Goal: Task Accomplishment & Management: Manage account settings

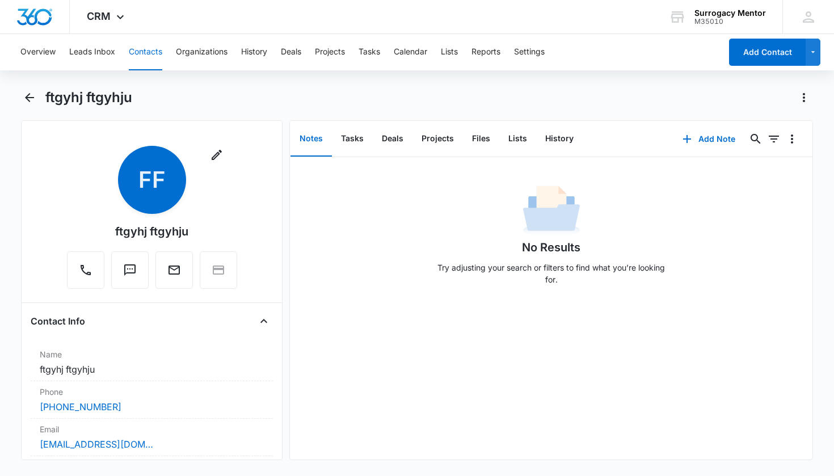
scroll to position [316, 0]
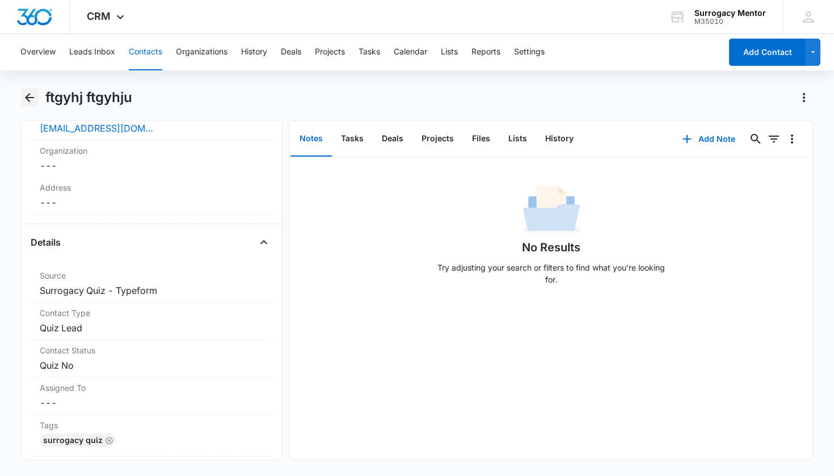
click at [33, 99] on icon "Back" at bounding box center [30, 98] width 14 height 14
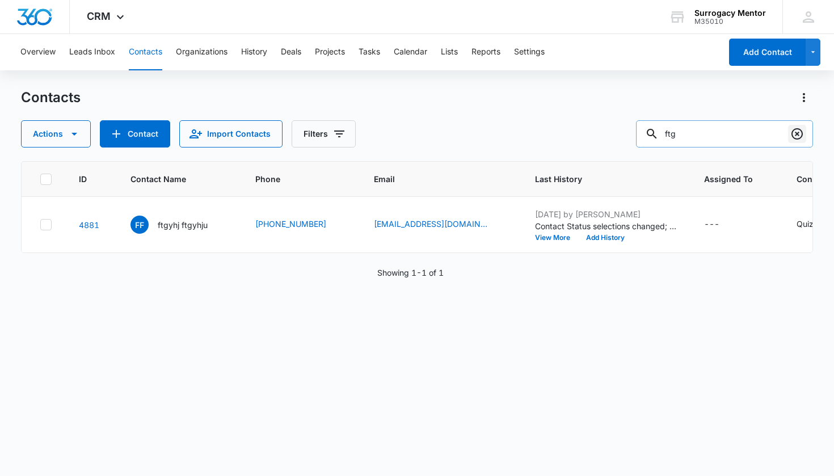
click at [798, 135] on icon "Clear" at bounding box center [797, 133] width 11 height 11
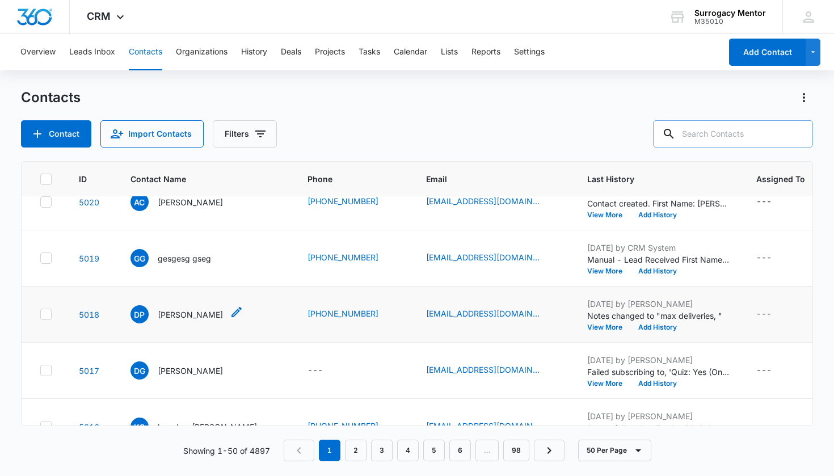
scroll to position [343, 0]
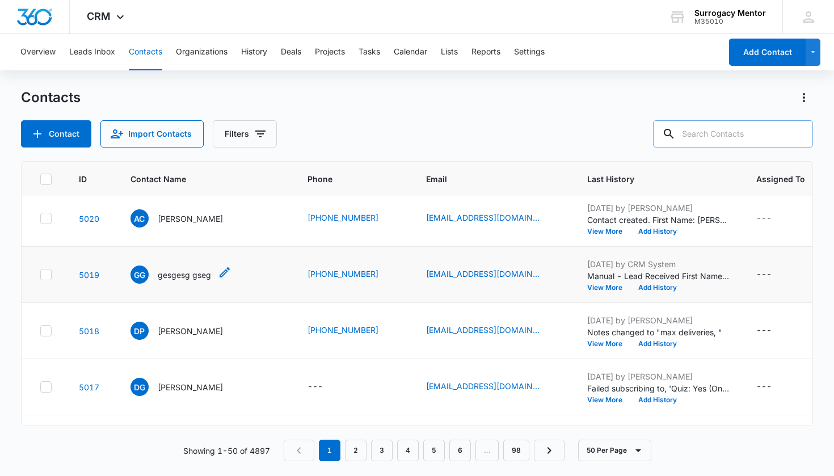
click at [195, 276] on p "gesgesg gseg" at bounding box center [184, 275] width 53 height 12
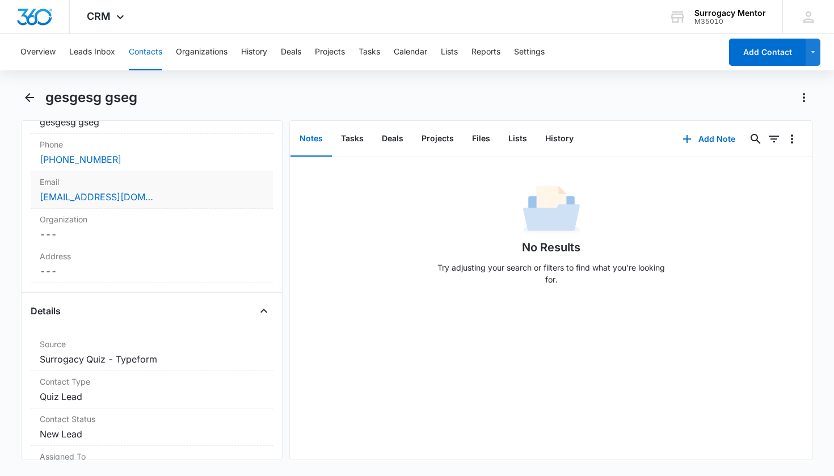
scroll to position [374, 0]
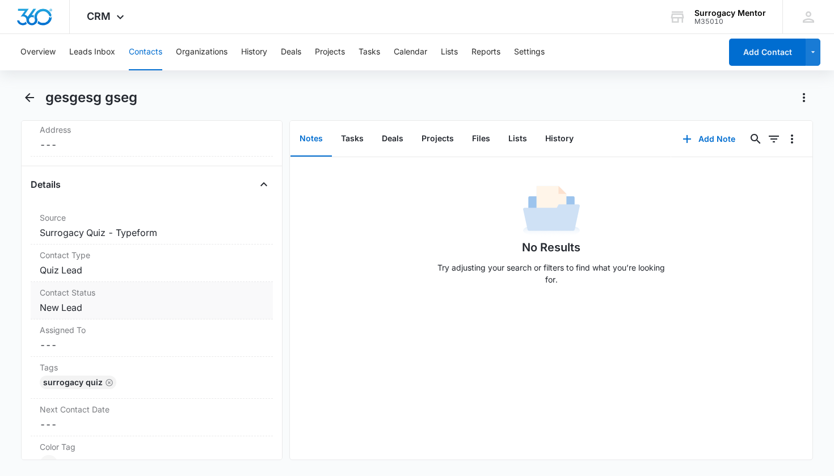
click at [63, 303] on dd "Cancel Save Changes New Lead" at bounding box center [152, 308] width 225 height 14
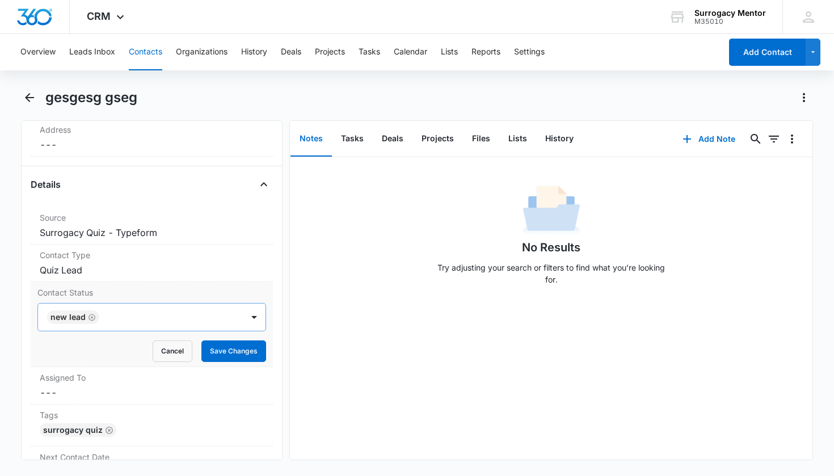
click at [94, 315] on icon "Remove New Lead" at bounding box center [92, 317] width 8 height 9
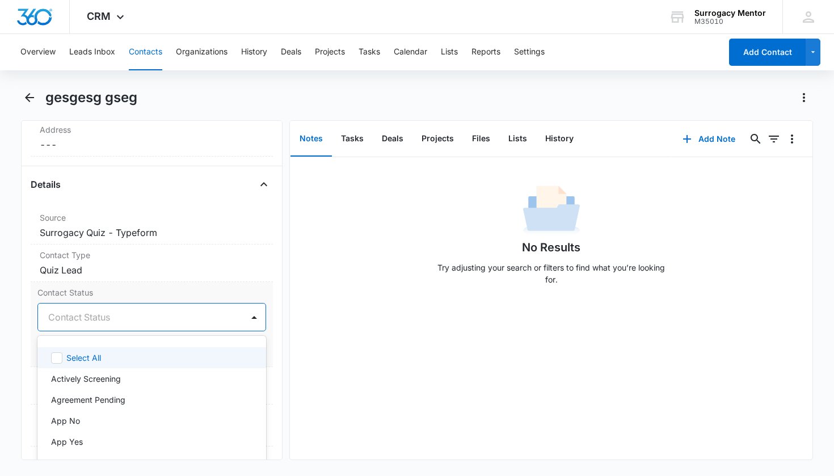
click at [108, 318] on div "Contact Status" at bounding box center [138, 318] width 181 height 14
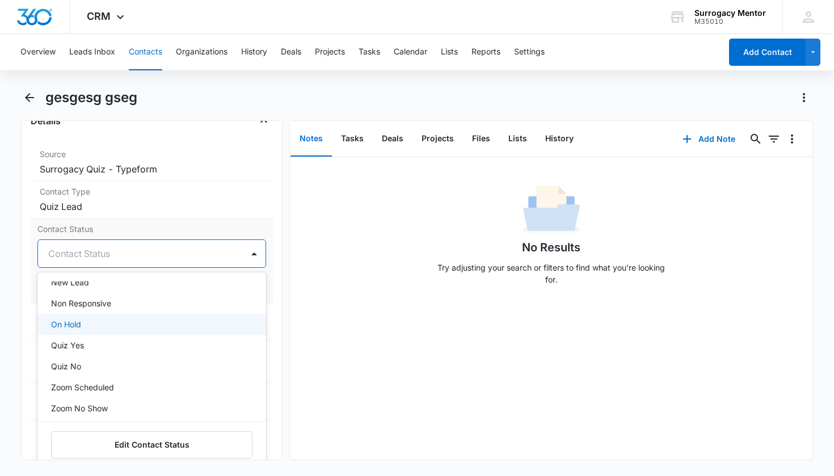
scroll to position [258, 0]
click at [107, 330] on div "Quiz No" at bounding box center [151, 330] width 200 height 12
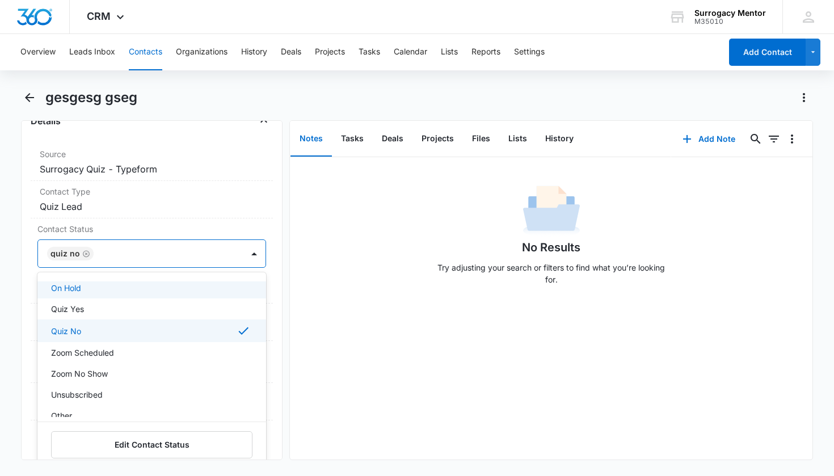
click at [265, 292] on div "Remove gg gesgesg gseg Contact Info Name Cancel Save Changes gesgesg gseg Phone…" at bounding box center [152, 290] width 262 height 340
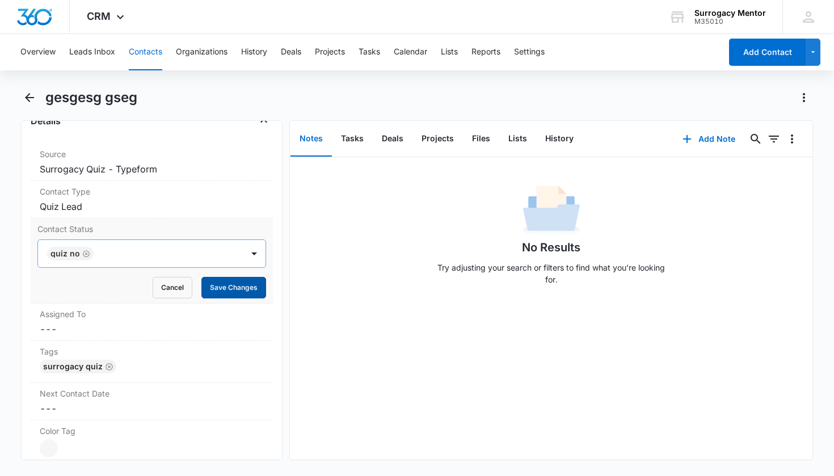
click at [241, 292] on button "Save Changes" at bounding box center [234, 288] width 65 height 22
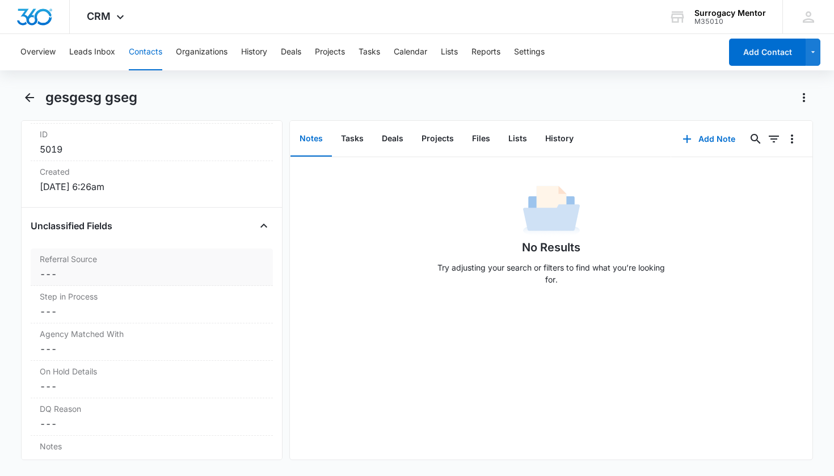
scroll to position [834, 0]
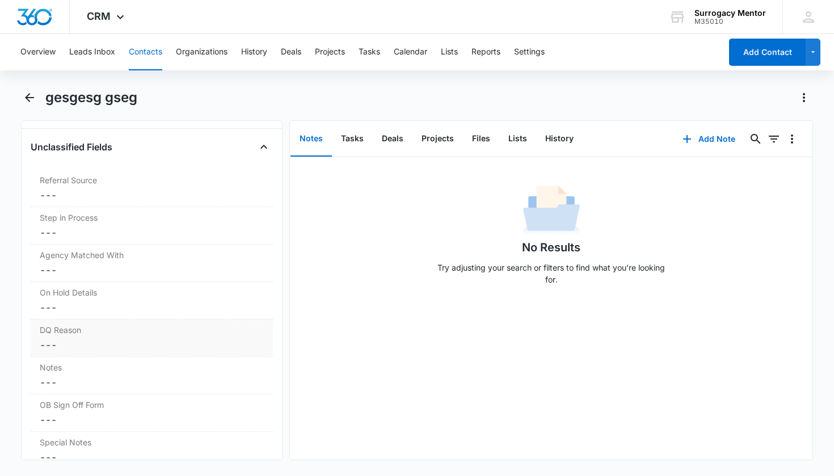
click at [83, 343] on dd "Cancel Save Changes ---" at bounding box center [152, 345] width 225 height 14
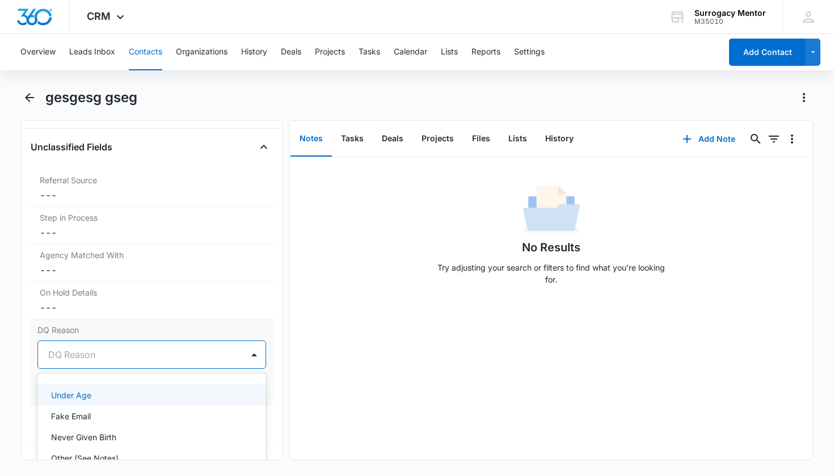
click at [84, 356] on div "DQ Reason" at bounding box center [138, 355] width 181 height 14
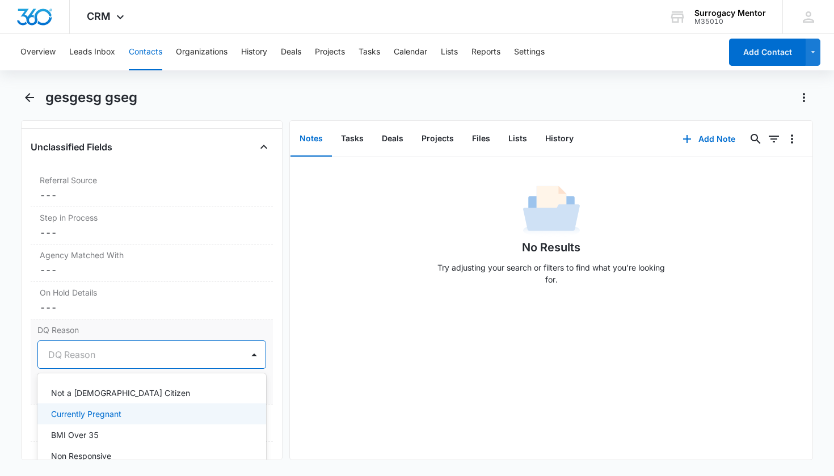
scroll to position [110, 0]
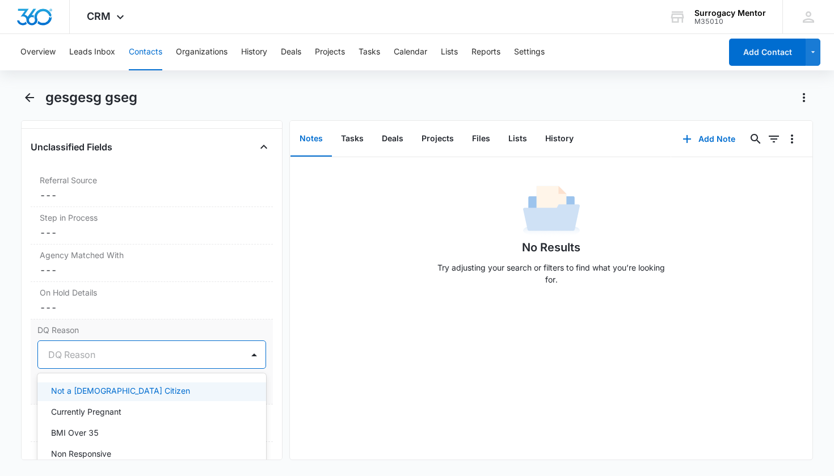
click at [103, 393] on p "Not a US Citizen" at bounding box center [120, 391] width 139 height 12
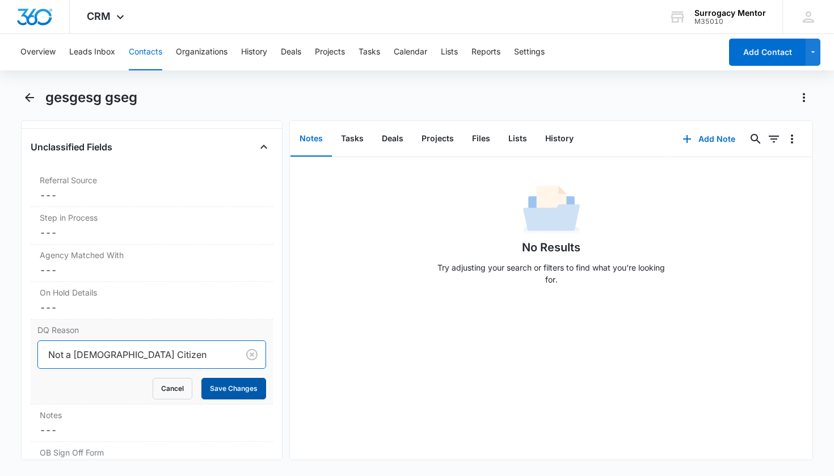
click at [241, 393] on button "Save Changes" at bounding box center [234, 389] width 65 height 22
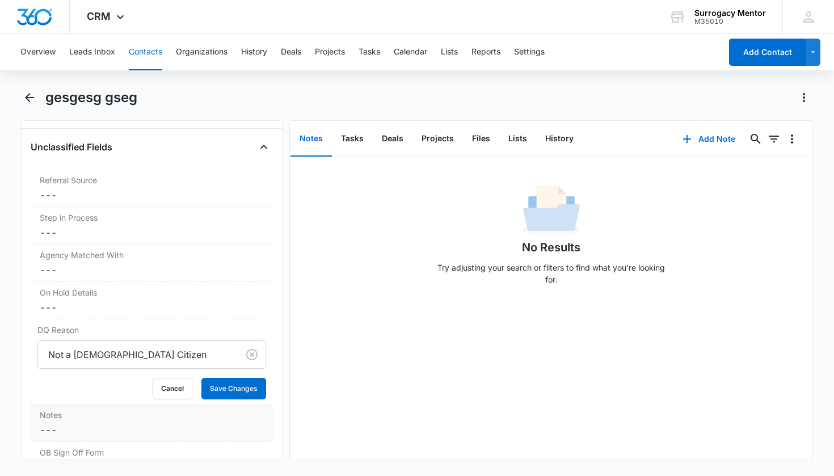
click at [104, 427] on dd "Cancel Save Changes ---" at bounding box center [152, 430] width 225 height 14
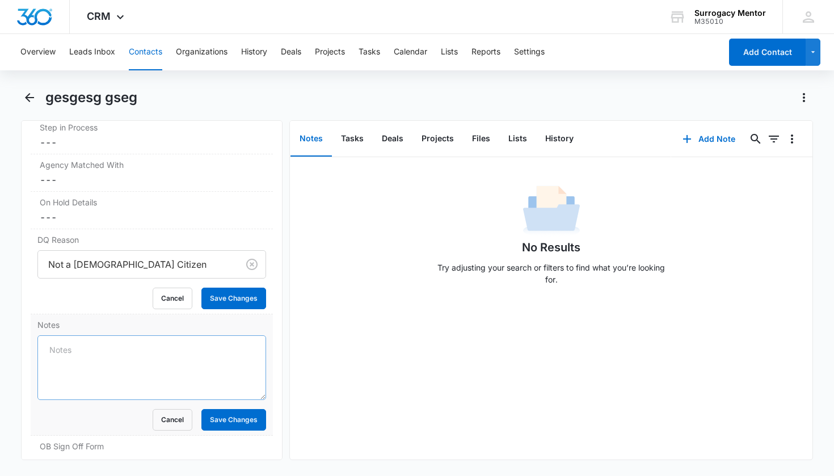
scroll to position [987, 0]
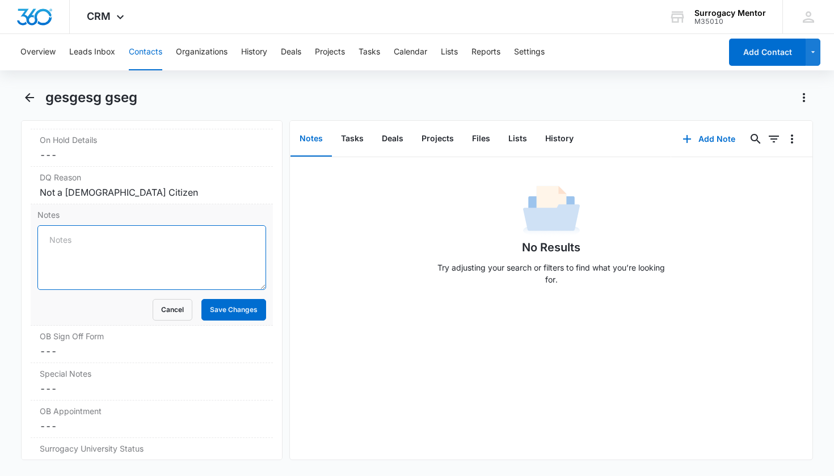
click at [170, 264] on textarea "Notes" at bounding box center [151, 257] width 229 height 65
type textarea "Green card holder, under age, no term"
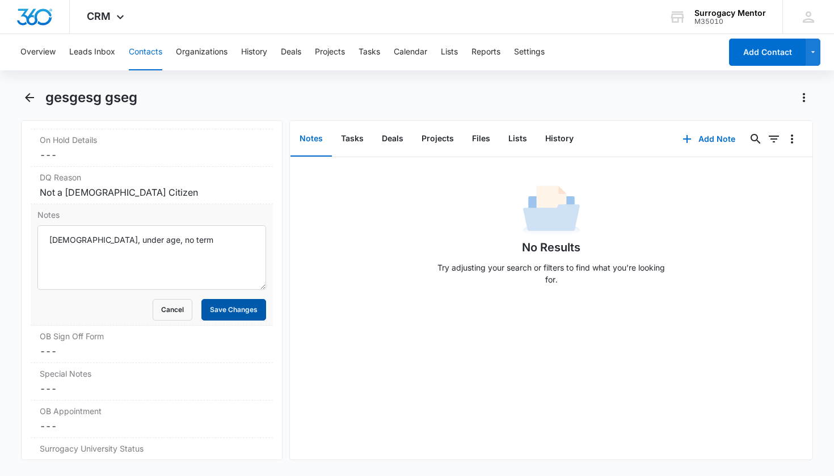
click at [225, 317] on button "Save Changes" at bounding box center [234, 310] width 65 height 22
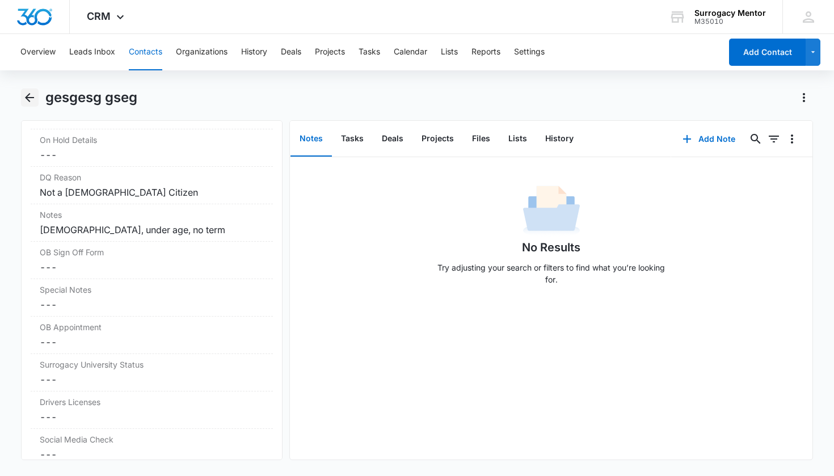
click at [28, 93] on icon "Back" at bounding box center [30, 98] width 14 height 14
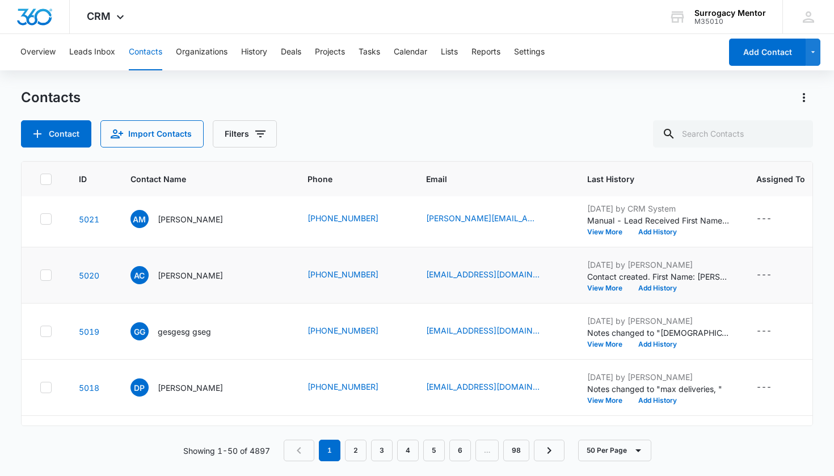
scroll to position [277, 0]
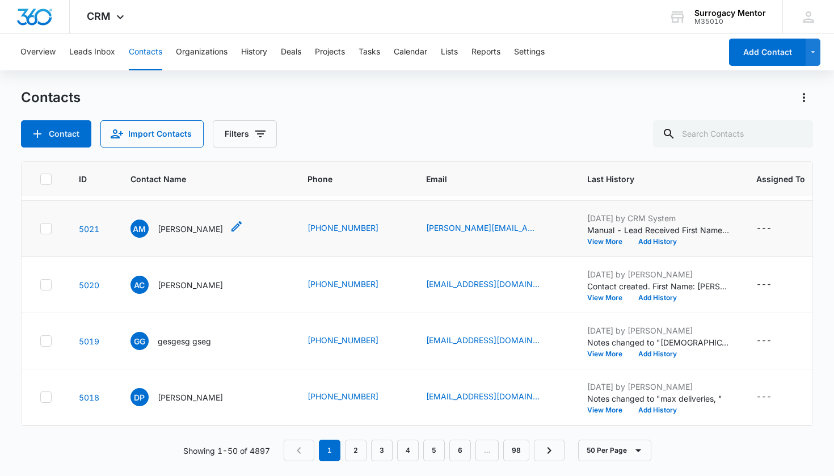
click at [192, 230] on p "Aleisha Massey" at bounding box center [190, 229] width 65 height 12
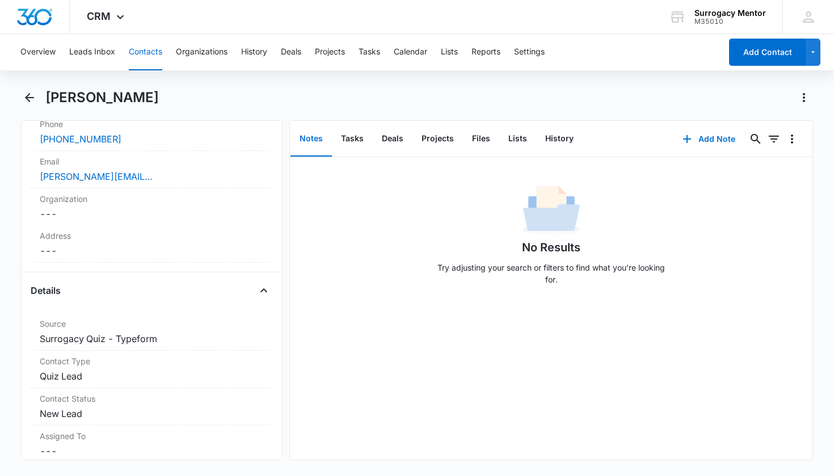
scroll to position [329, 0]
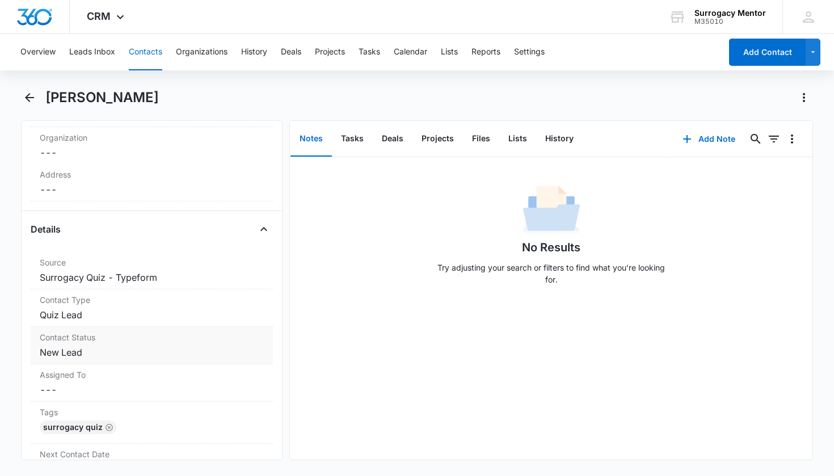
click at [66, 353] on dd "Cancel Save Changes New Lead" at bounding box center [152, 353] width 225 height 14
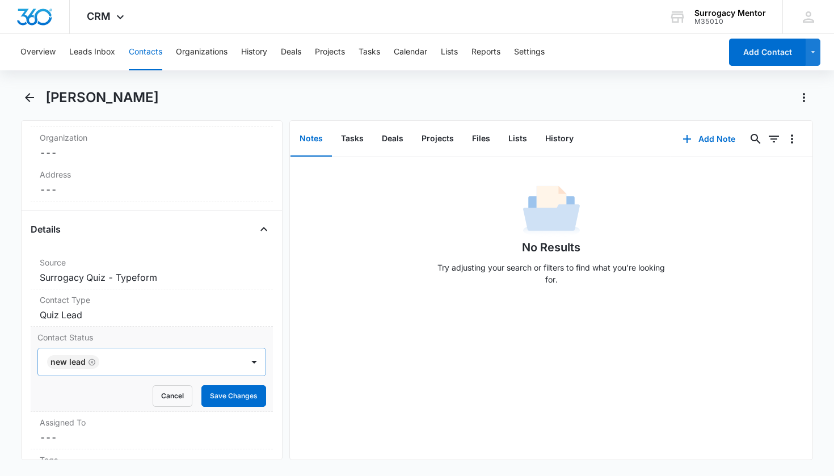
click at [91, 363] on icon "Remove New Lead" at bounding box center [92, 362] width 7 height 7
click at [133, 358] on div at bounding box center [138, 362] width 181 height 16
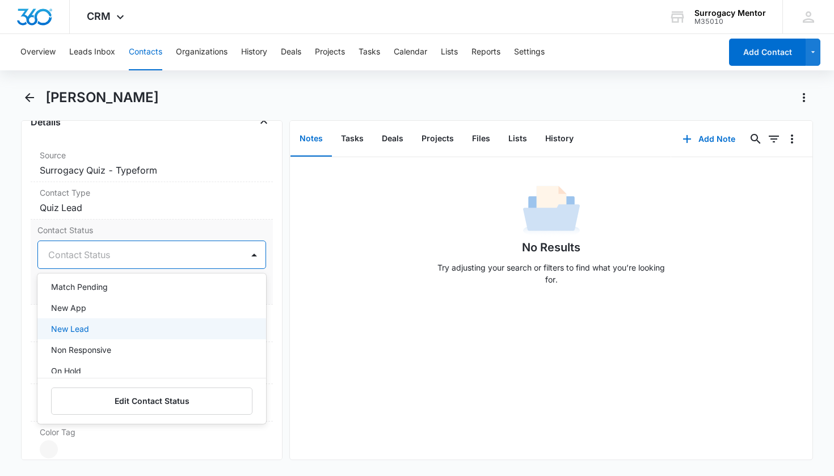
scroll to position [256, 0]
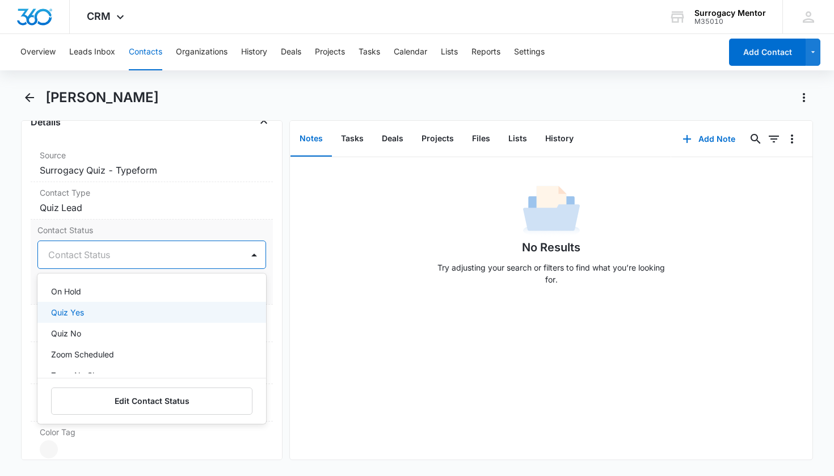
click at [138, 311] on div "Quiz Yes" at bounding box center [151, 313] width 200 height 12
click at [266, 258] on div "Remove AM Aleisha Massey Contact Info Name Cancel Save Changes Aleisha Massey P…" at bounding box center [152, 290] width 262 height 340
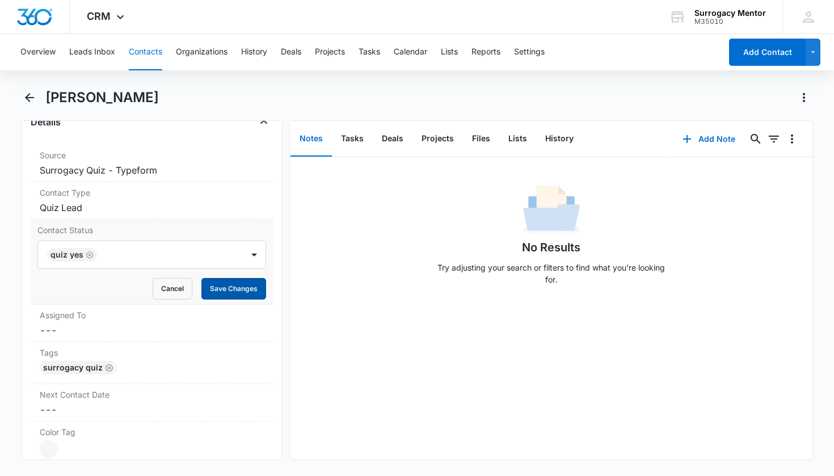
click at [247, 288] on button "Save Changes" at bounding box center [234, 289] width 65 height 22
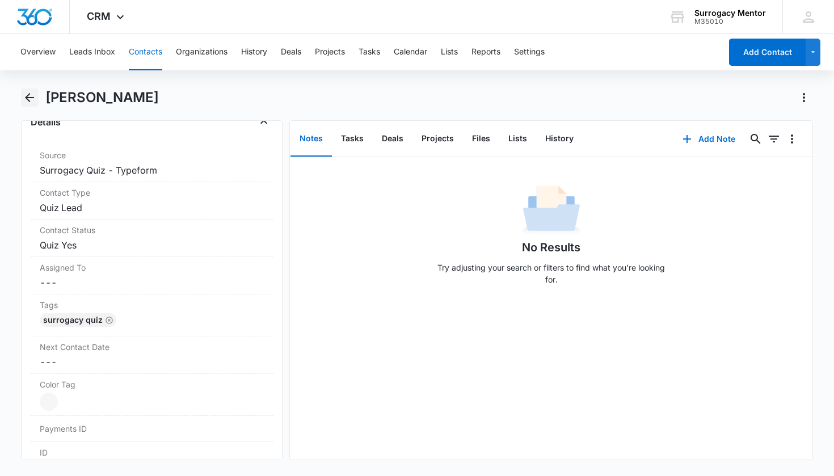
click at [27, 98] on icon "Back" at bounding box center [29, 97] width 9 height 9
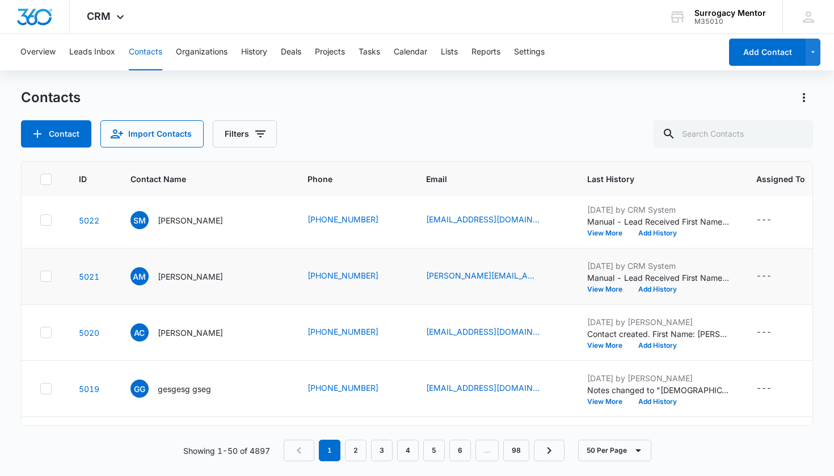
scroll to position [227, 0]
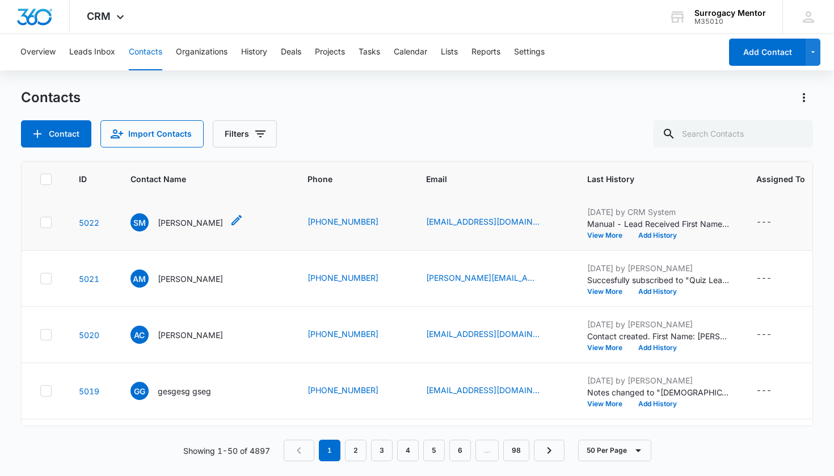
click at [203, 225] on p "Shastan Mann" at bounding box center [190, 223] width 65 height 12
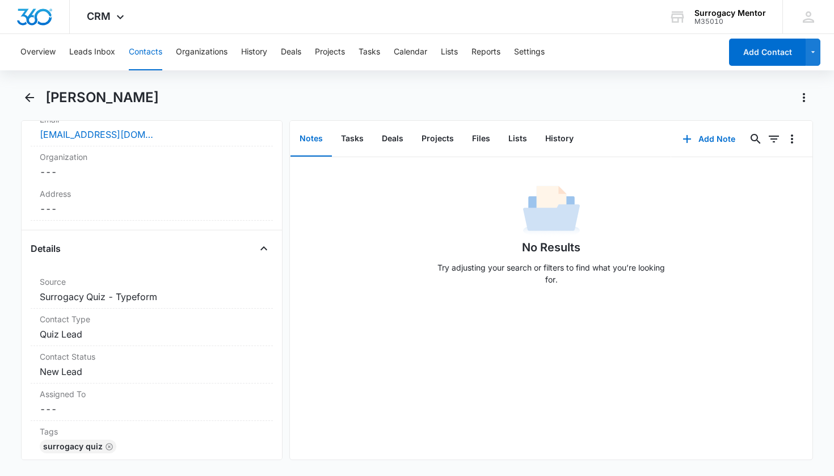
scroll to position [378, 0]
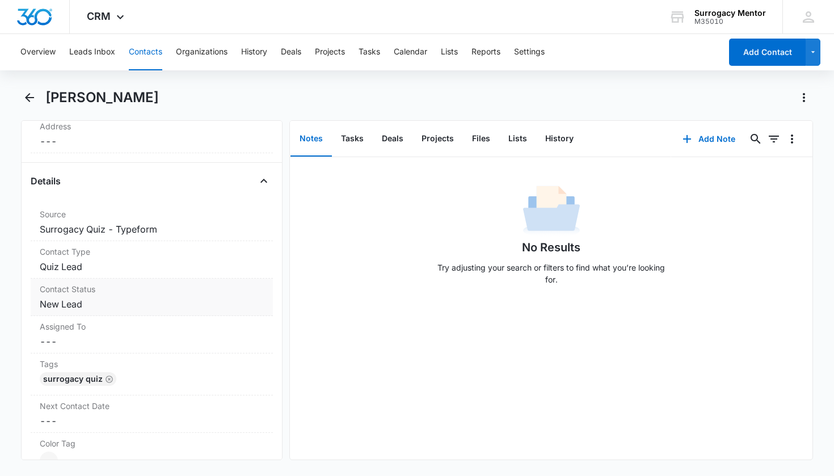
click at [74, 315] on div "Contact Status Cancel Save Changes New Lead" at bounding box center [152, 297] width 243 height 37
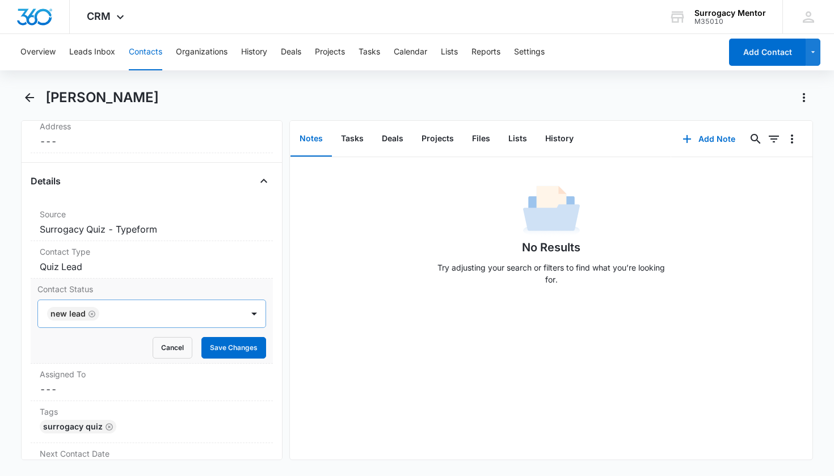
click at [91, 314] on icon "Remove New Lead" at bounding box center [92, 314] width 7 height 7
click at [108, 312] on div "Contact Status" at bounding box center [138, 314] width 181 height 14
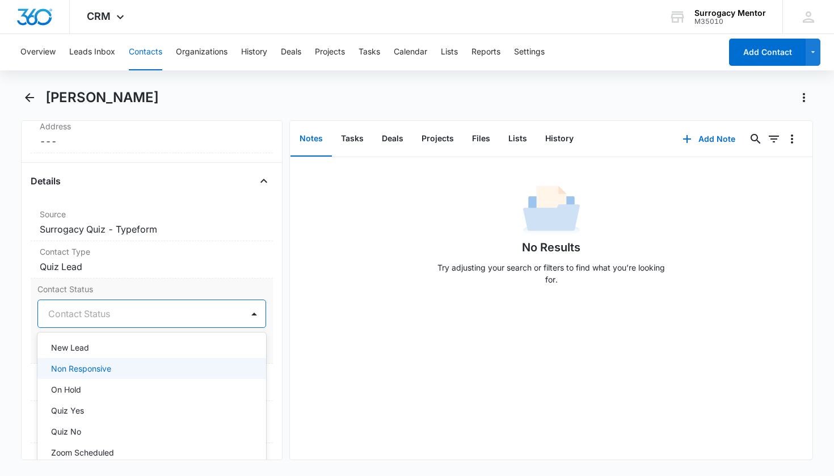
scroll to position [219, 0]
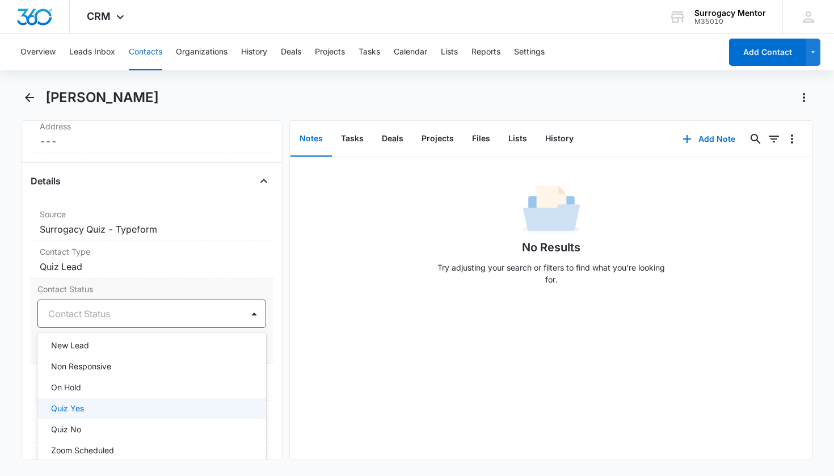
click at [95, 412] on div "Quiz Yes" at bounding box center [151, 408] width 200 height 12
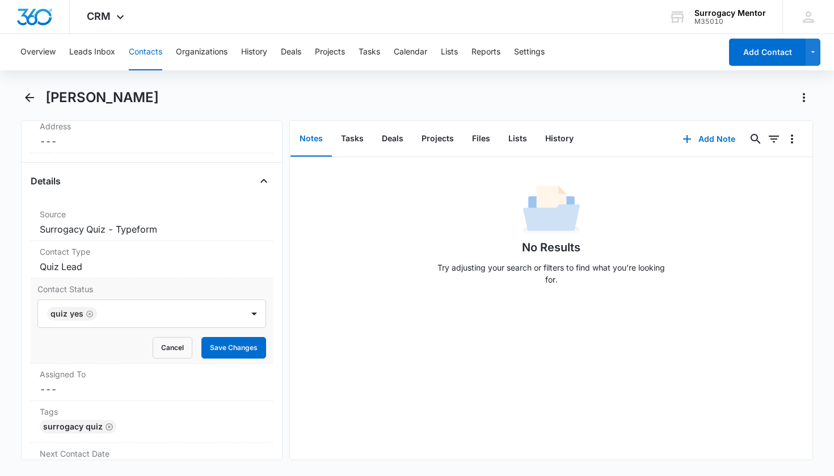
click at [265, 327] on div "Contact Status Quiz Yes Cancel Save Changes" at bounding box center [152, 321] width 243 height 85
click at [239, 359] on div "Contact Status Quiz Yes Cancel Save Changes" at bounding box center [152, 321] width 243 height 85
click at [239, 347] on button "Save Changes" at bounding box center [234, 348] width 65 height 22
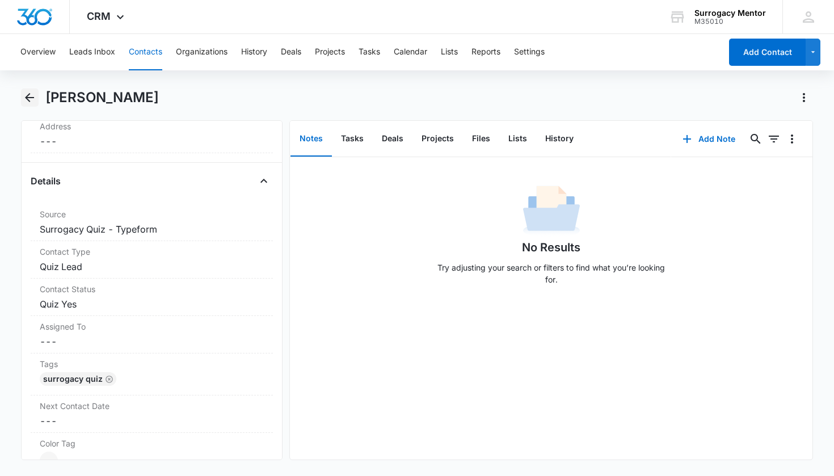
click at [33, 99] on icon "Back" at bounding box center [30, 98] width 14 height 14
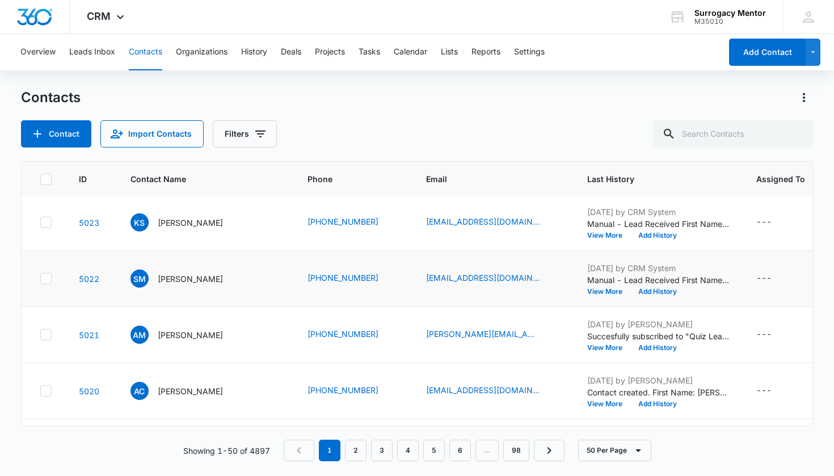
scroll to position [132, 0]
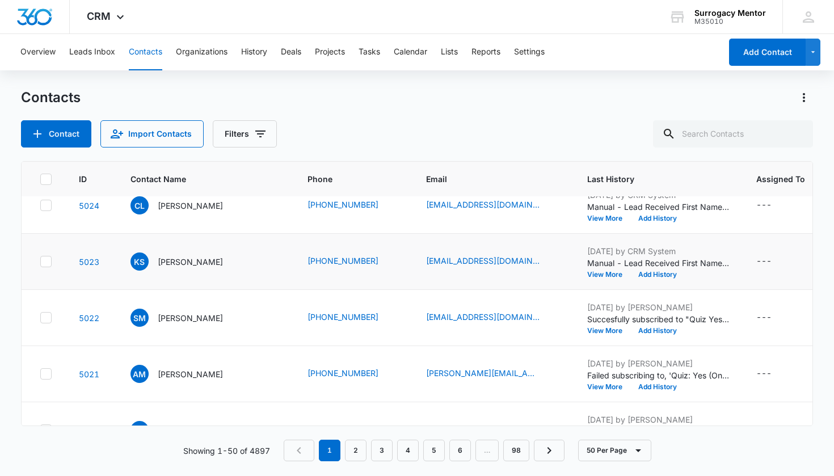
click at [195, 257] on p "Krysta Segura" at bounding box center [190, 262] width 65 height 12
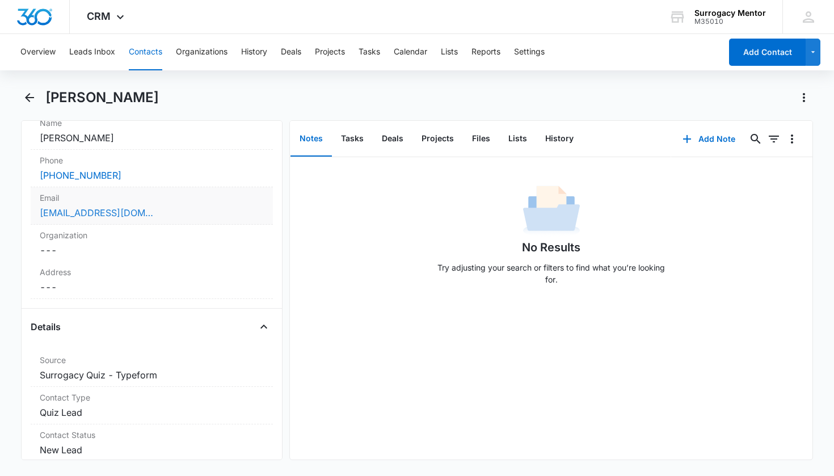
scroll to position [343, 0]
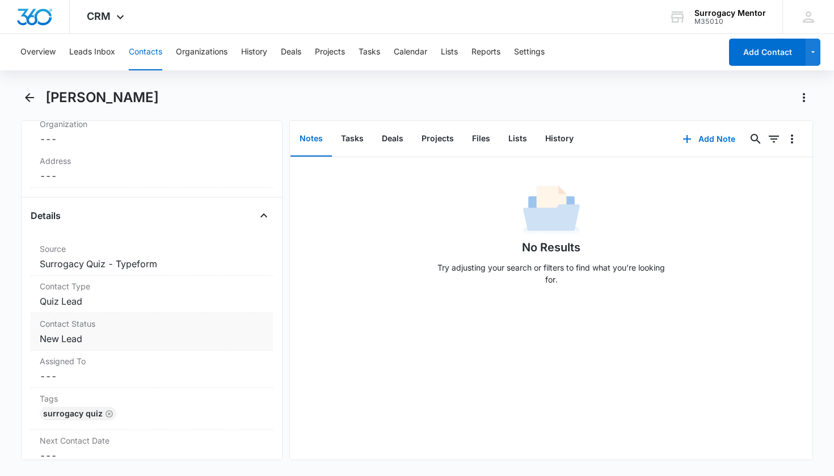
click at [82, 336] on dd "Cancel Save Changes New Lead" at bounding box center [152, 339] width 225 height 14
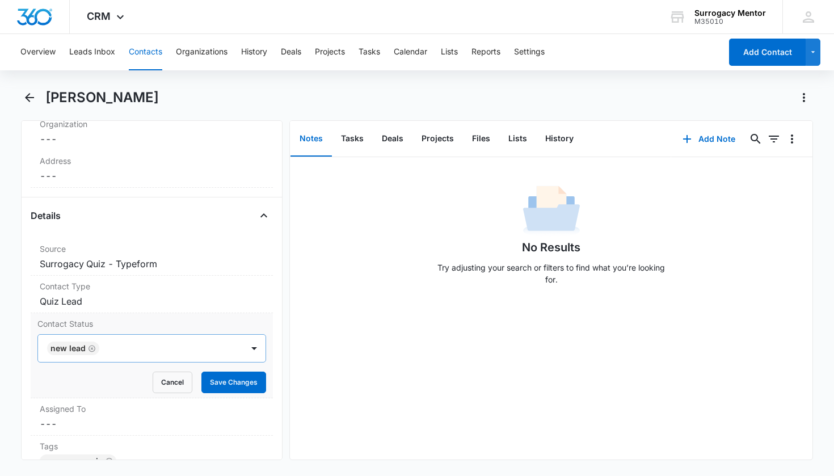
click at [92, 347] on icon "Remove New Lead" at bounding box center [92, 349] width 8 height 9
click at [103, 346] on div "Contact Status" at bounding box center [138, 349] width 181 height 14
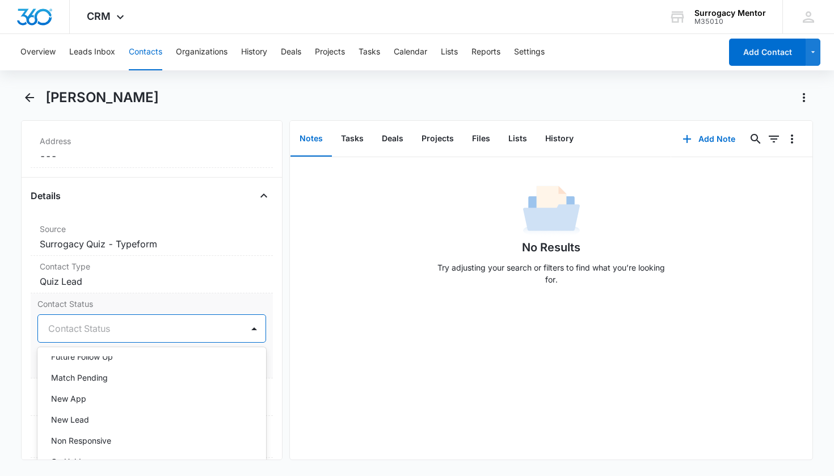
scroll to position [257, 0]
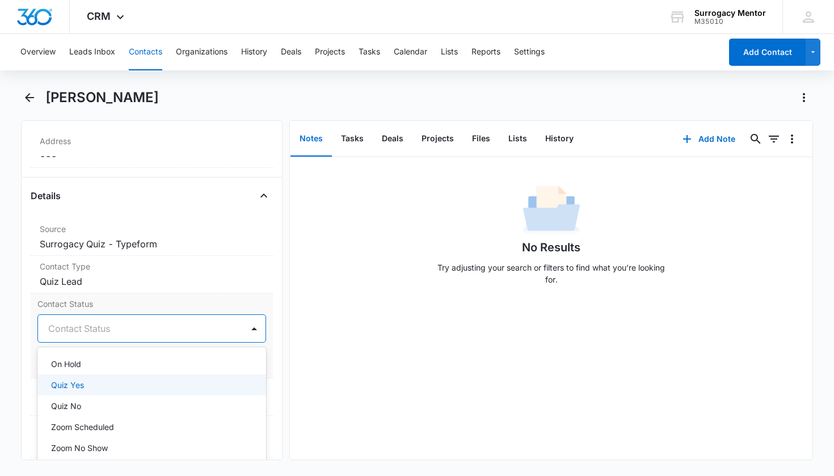
click at [106, 384] on div "Quiz Yes" at bounding box center [151, 385] width 200 height 12
click at [259, 357] on div "Contact Status option Quiz Yes, selected. On Hold, 13 of 25. 25 results availab…" at bounding box center [152, 335] width 243 height 85
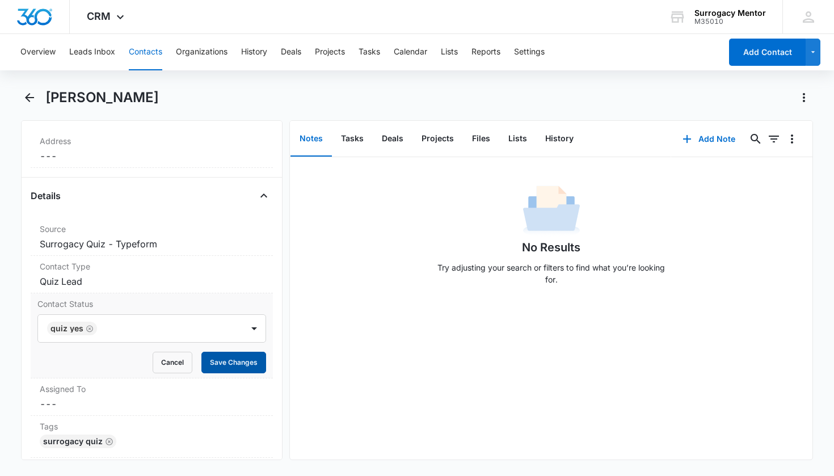
click at [254, 360] on button "Save Changes" at bounding box center [234, 363] width 65 height 22
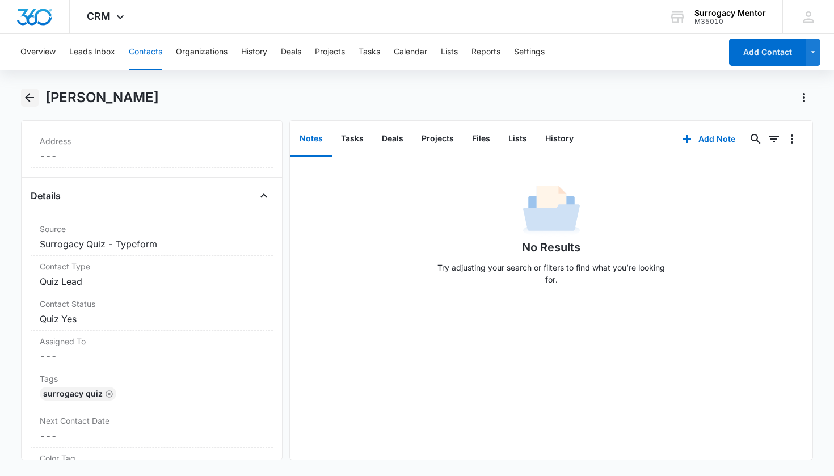
click at [31, 101] on icon "Back" at bounding box center [30, 98] width 14 height 14
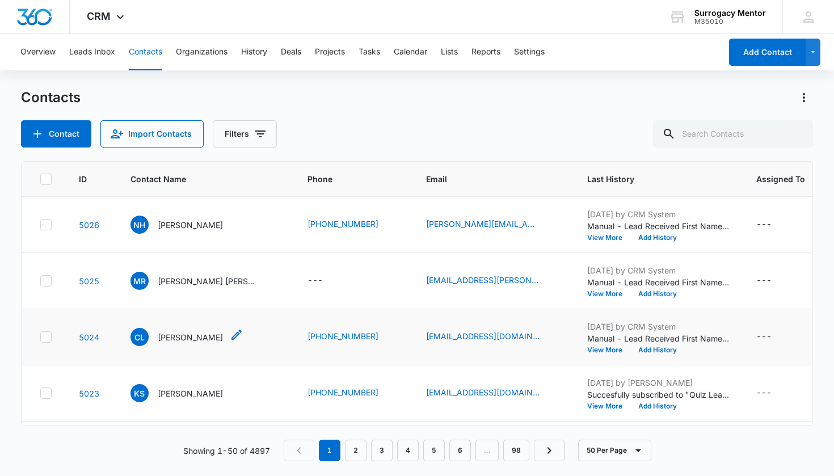
click at [184, 342] on p "Christina Lopez" at bounding box center [190, 338] width 65 height 12
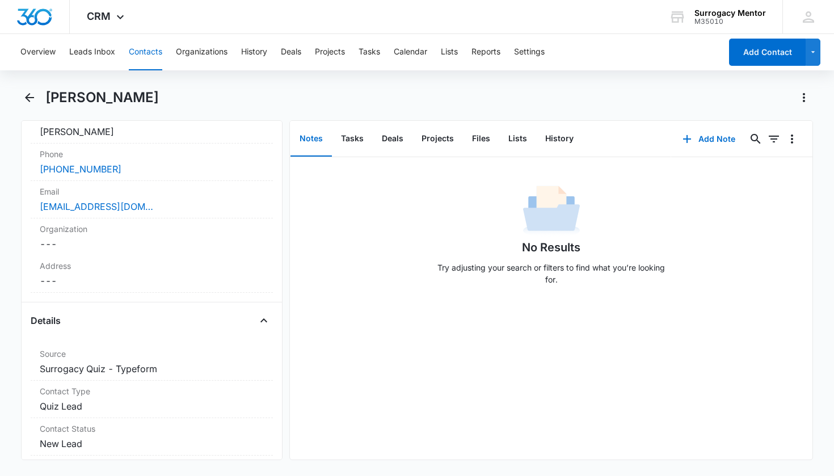
scroll to position [328, 0]
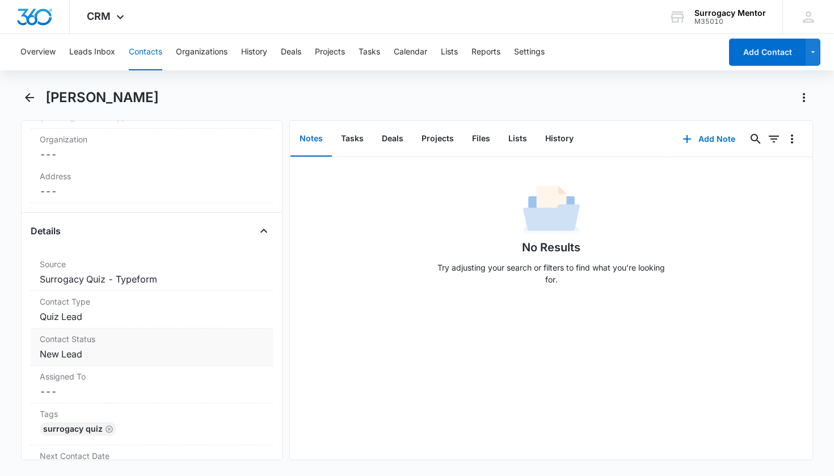
click at [73, 351] on dd "Cancel Save Changes New Lead" at bounding box center [152, 354] width 225 height 14
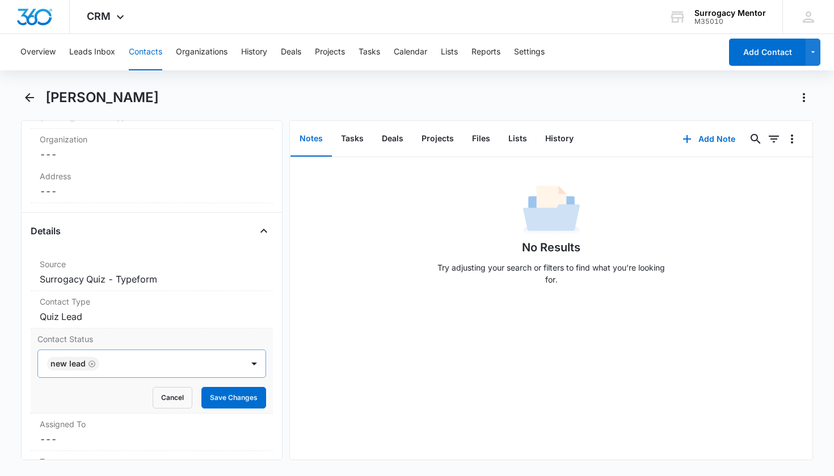
click at [92, 365] on icon "Remove New Lead" at bounding box center [92, 363] width 7 height 7
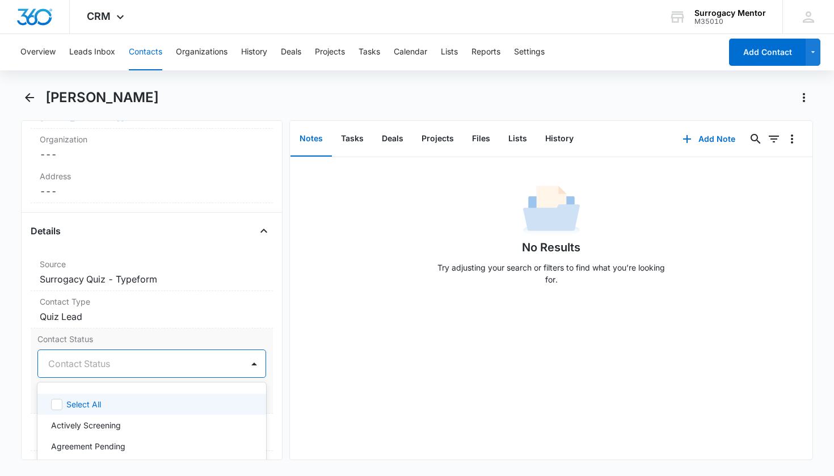
click at [93, 364] on div "Contact Status" at bounding box center [138, 364] width 181 height 14
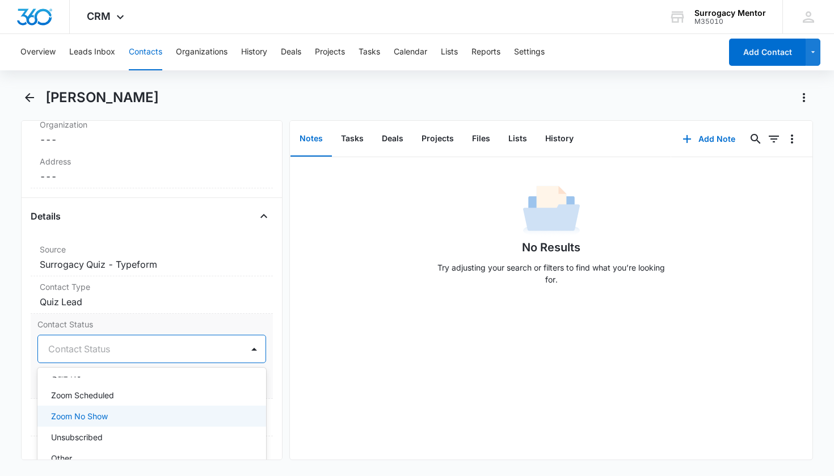
scroll to position [248, 0]
click at [87, 413] on div "Quiz Yes" at bounding box center [151, 415] width 200 height 12
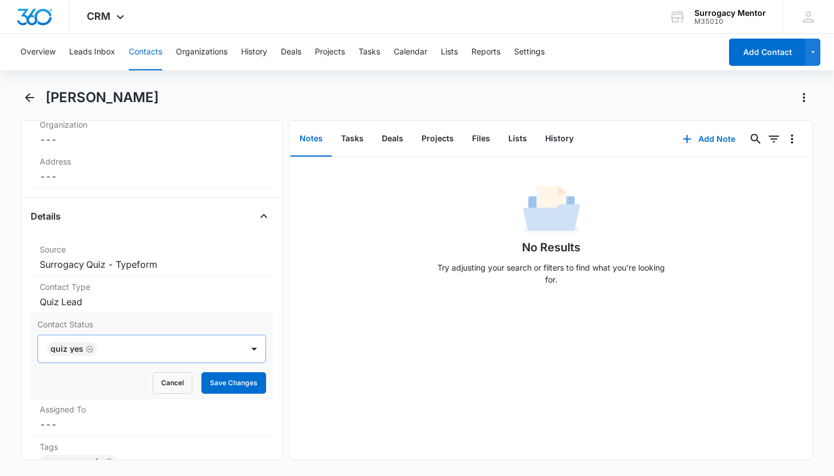
click at [265, 372] on div "Contact Status Quiz Yes Cancel Save Changes" at bounding box center [152, 356] width 243 height 85
click at [236, 384] on button "Save Changes" at bounding box center [234, 383] width 65 height 22
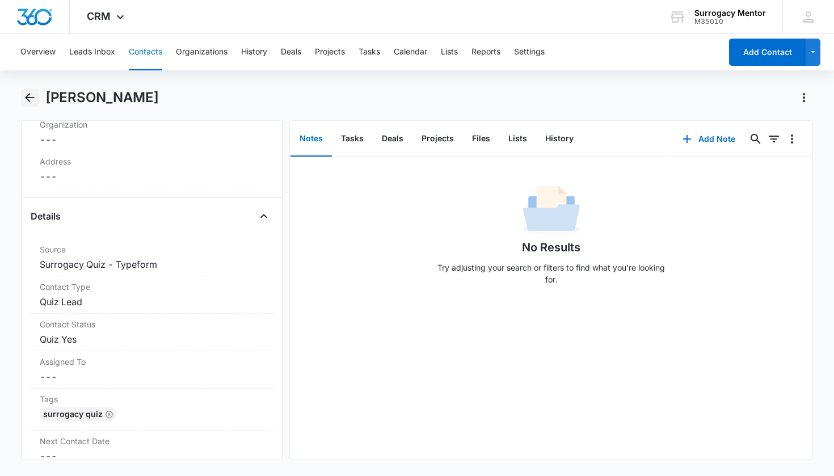
click at [28, 99] on icon "Back" at bounding box center [29, 97] width 9 height 9
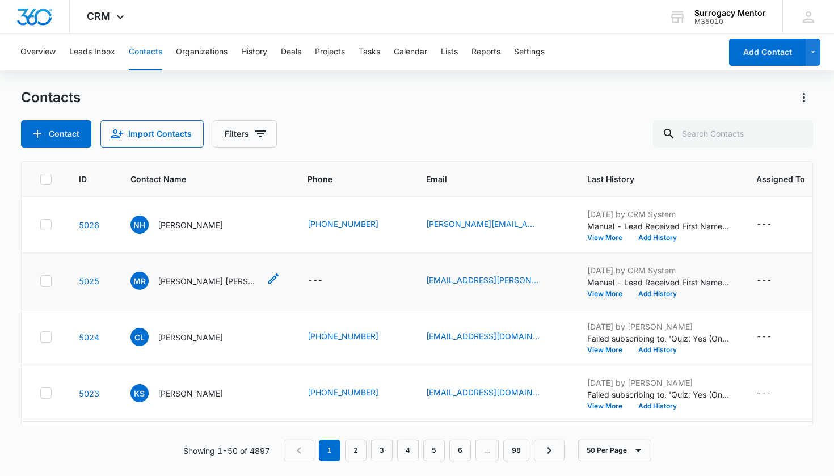
click at [199, 278] on p "Michaella ray Ray" at bounding box center [209, 281] width 102 height 12
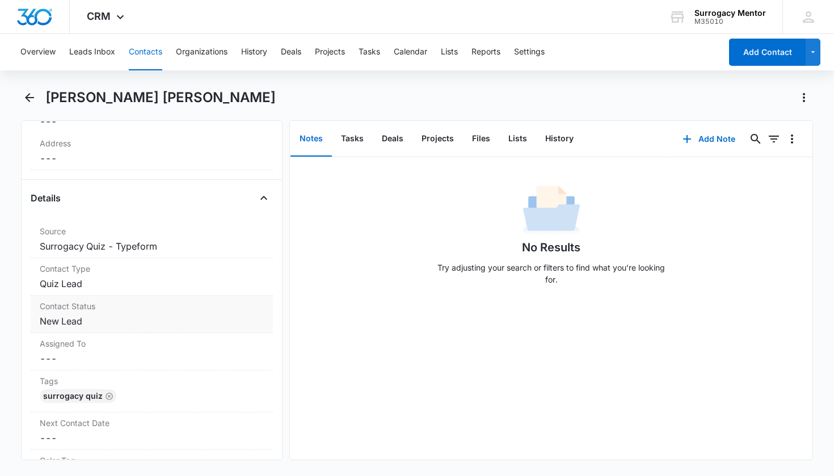
scroll to position [377, 0]
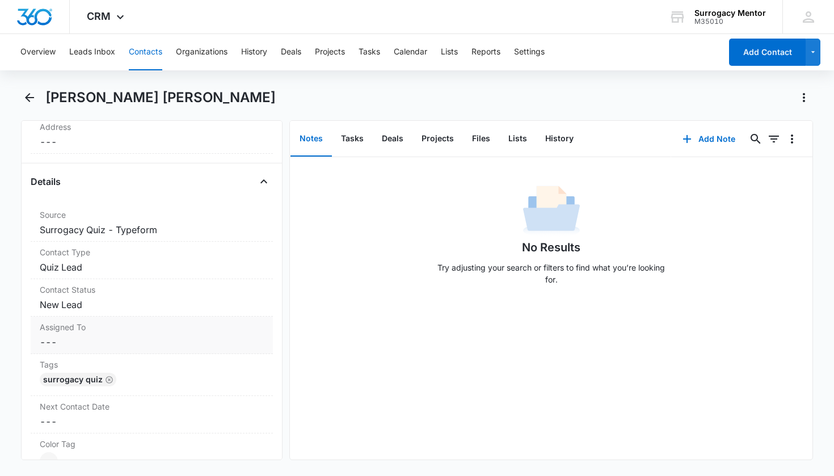
click at [58, 308] on dd "Cancel Save Changes New Lead" at bounding box center [152, 305] width 225 height 14
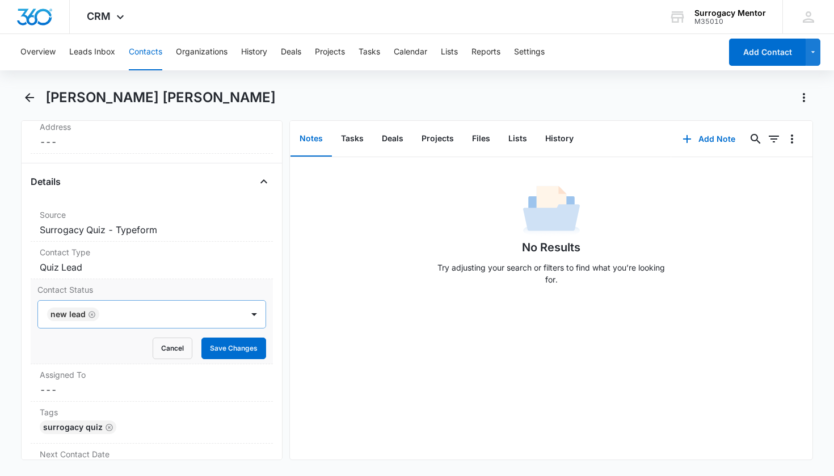
click at [90, 315] on icon "Remove New Lead" at bounding box center [92, 315] width 8 height 9
click at [90, 315] on div "Contact Status" at bounding box center [138, 315] width 181 height 14
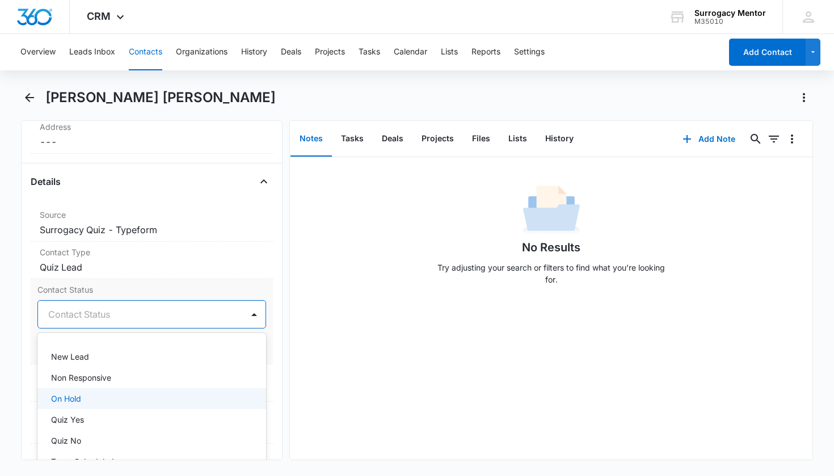
scroll to position [211, 0]
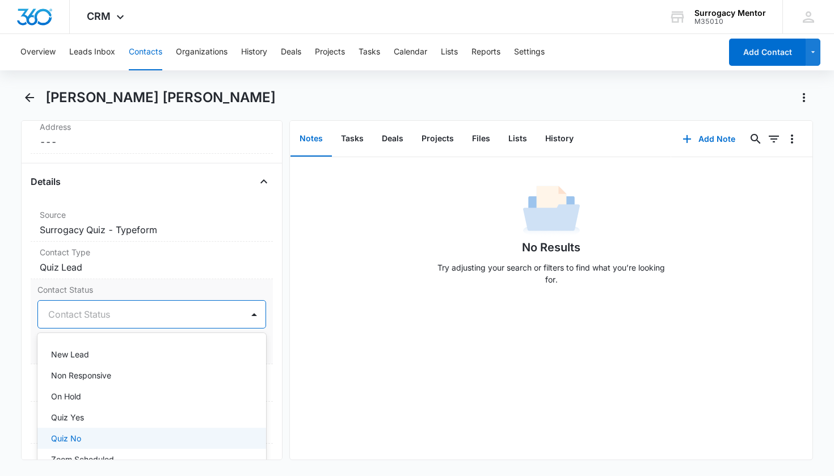
click at [82, 441] on div "Quiz No" at bounding box center [151, 439] width 200 height 12
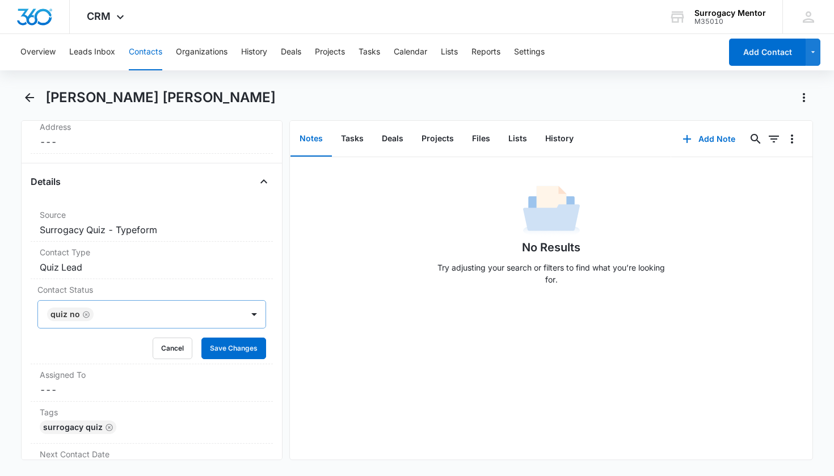
click at [273, 301] on div "Remove Mr Michaella ray Ray Contact Info Name Cancel Save Changes Michaella ray…" at bounding box center [152, 290] width 262 height 340
click at [245, 354] on button "Save Changes" at bounding box center [234, 349] width 65 height 22
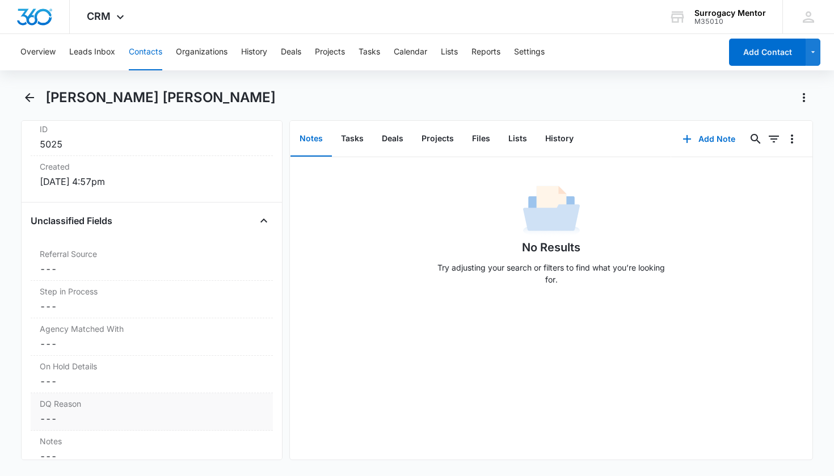
scroll to position [818, 0]
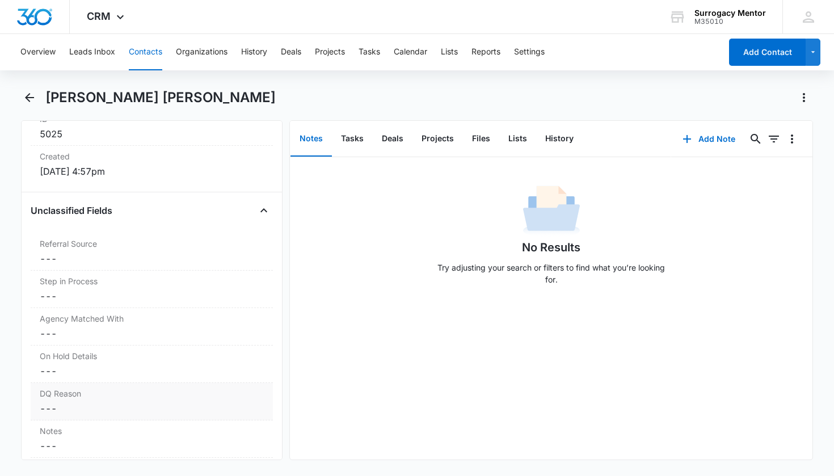
click at [129, 401] on div "DQ Reason Cancel Save Changes ---" at bounding box center [152, 401] width 243 height 37
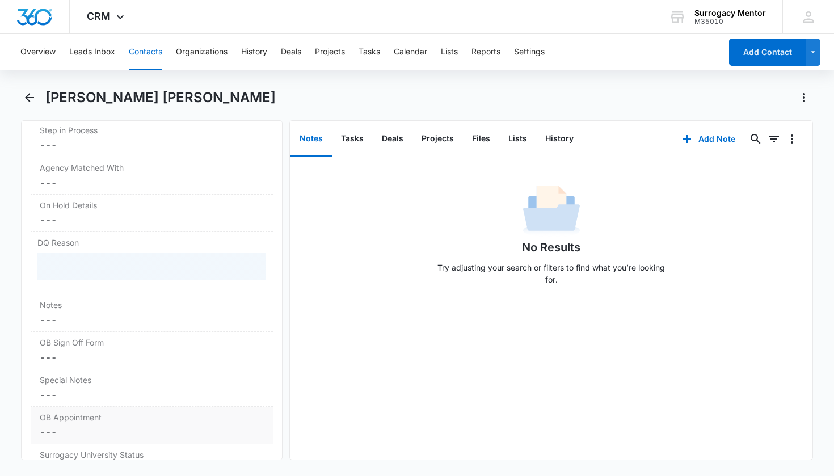
scroll to position [969, 0]
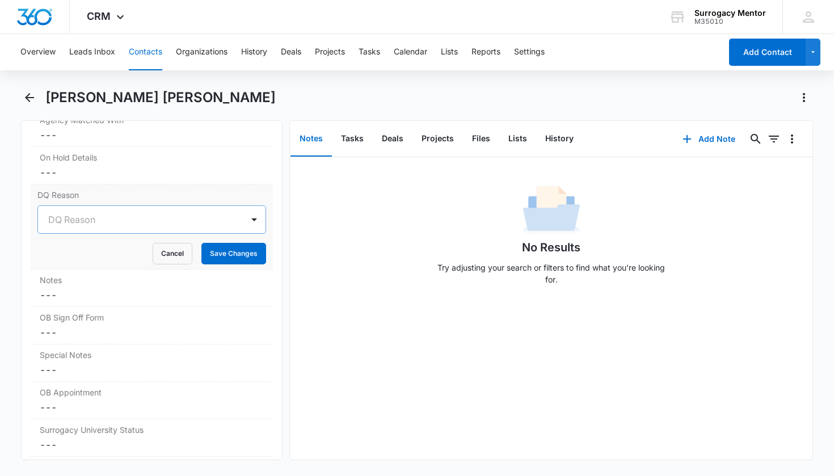
click at [79, 219] on div "DQ Reason" at bounding box center [138, 220] width 181 height 14
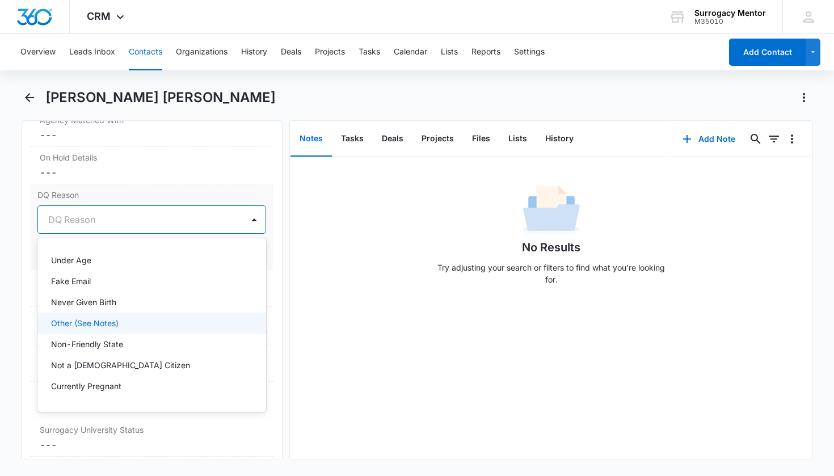
scroll to position [122, 0]
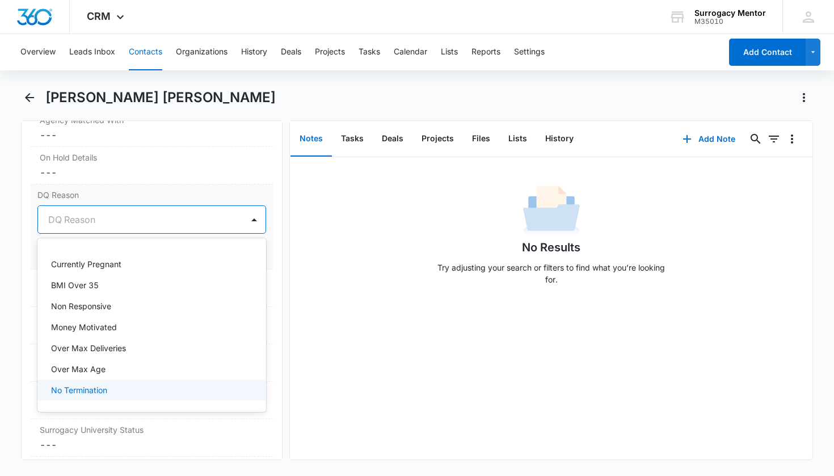
click at [103, 392] on p "No Termination" at bounding box center [79, 390] width 56 height 12
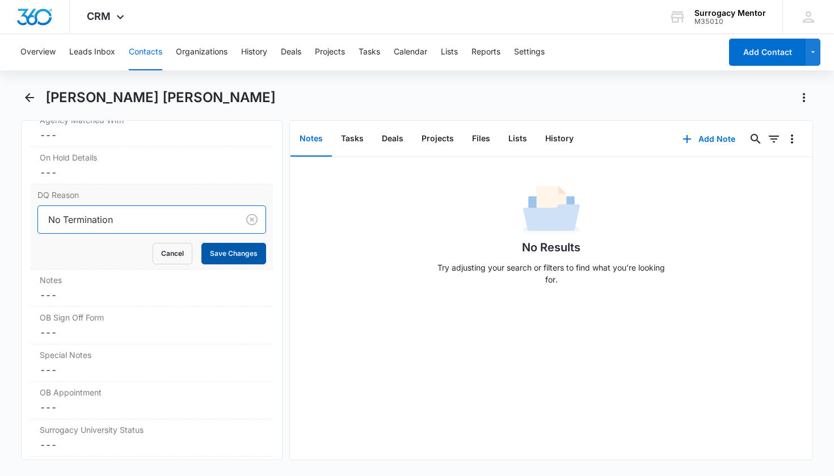
click at [227, 257] on button "Save Changes" at bounding box center [234, 254] width 65 height 22
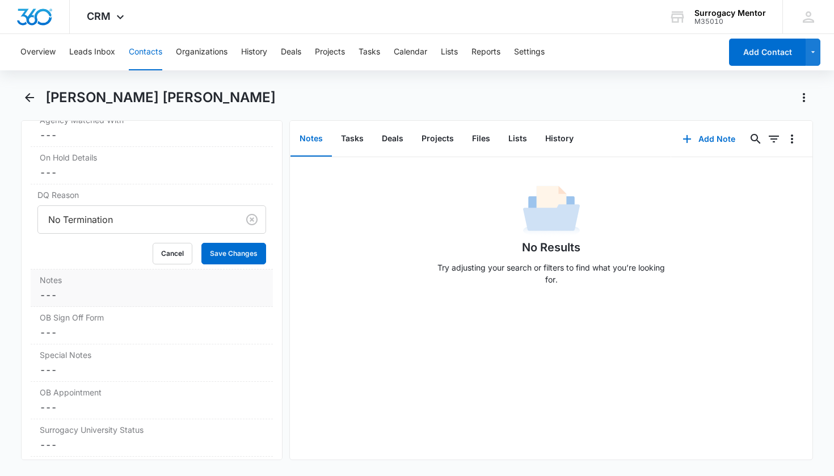
click at [128, 297] on dd "Cancel Save Changes ---" at bounding box center [152, 295] width 225 height 14
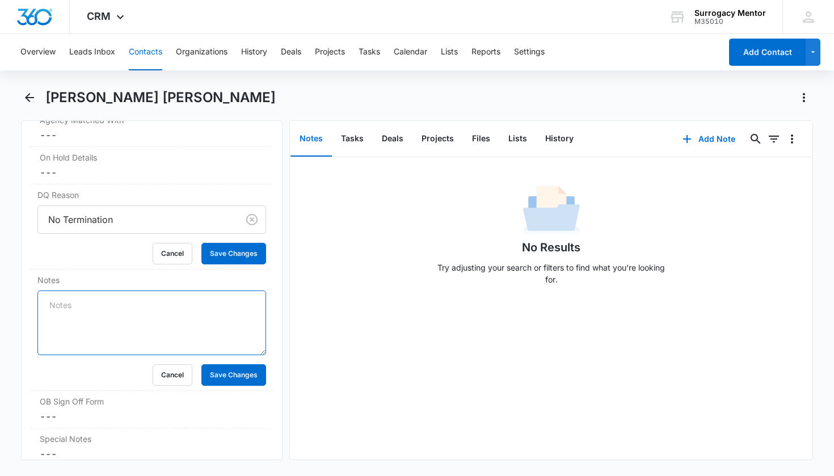
click at [128, 298] on textarea "Notes" at bounding box center [151, 323] width 229 height 65
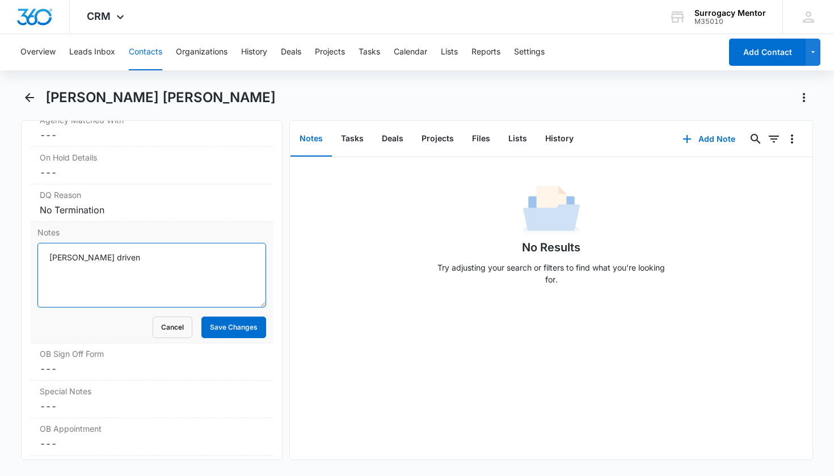
click at [64, 257] on textarea "Mooney driven" at bounding box center [151, 275] width 229 height 65
type textarea "Money driven"
click at [229, 325] on button "Save Changes" at bounding box center [234, 328] width 65 height 22
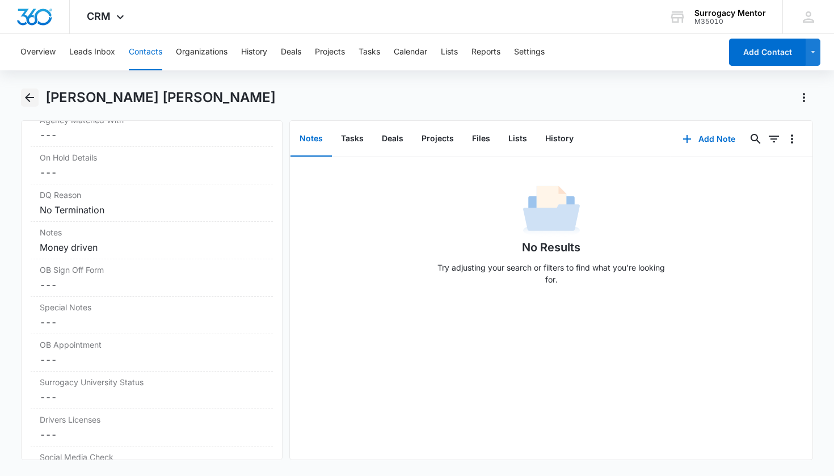
click at [27, 100] on icon "Back" at bounding box center [30, 98] width 14 height 14
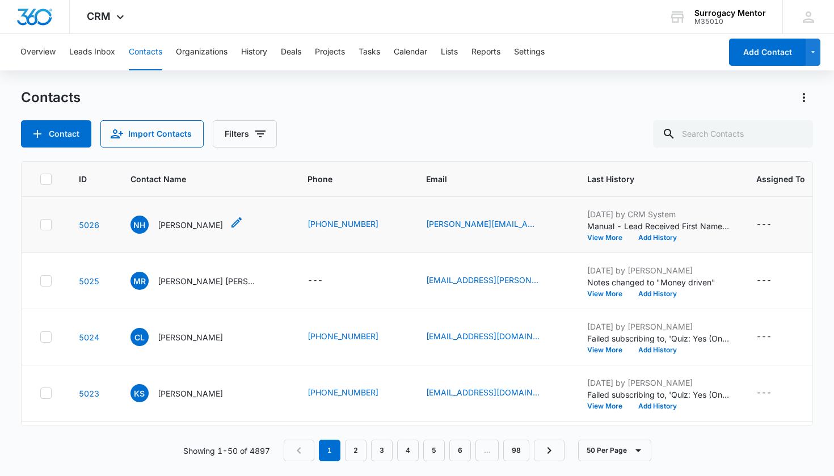
click at [188, 227] on p "Natalie Howard" at bounding box center [190, 225] width 65 height 12
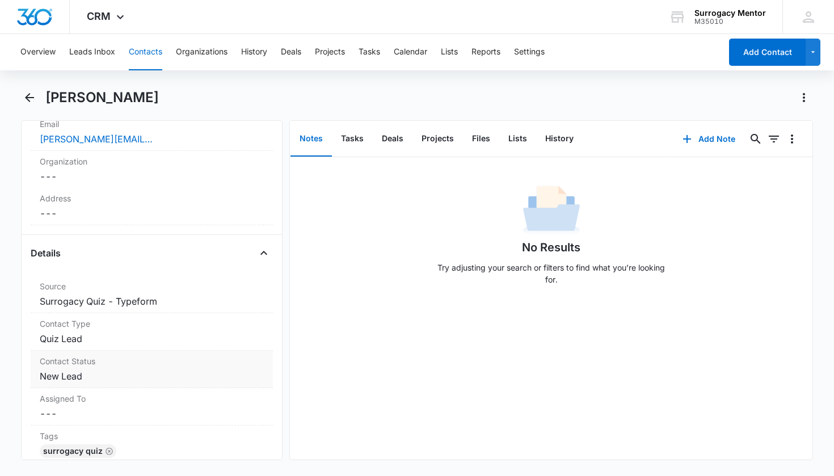
scroll to position [397, 0]
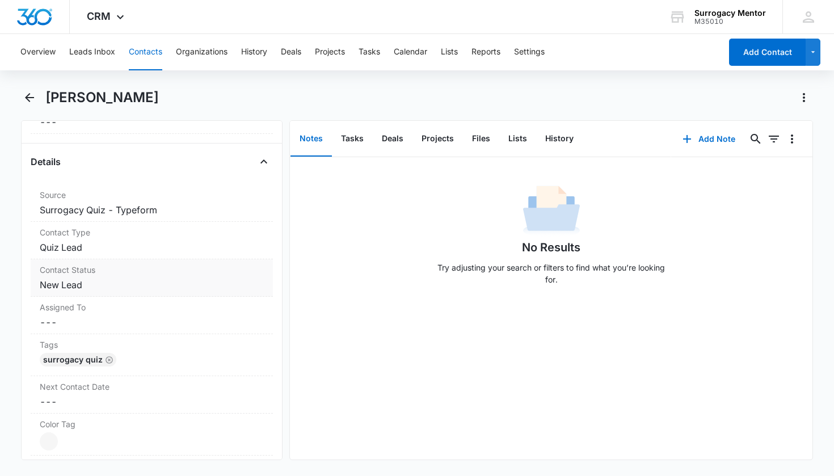
click at [47, 290] on dd "Cancel Save Changes New Lead" at bounding box center [152, 285] width 225 height 14
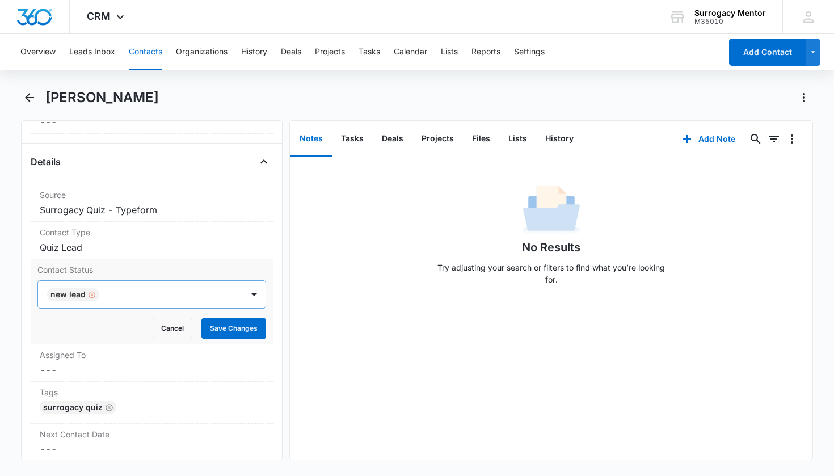
click at [86, 293] on div "Remove New Lead" at bounding box center [91, 295] width 10 height 8
click at [90, 294] on div "Contact Status" at bounding box center [138, 295] width 181 height 14
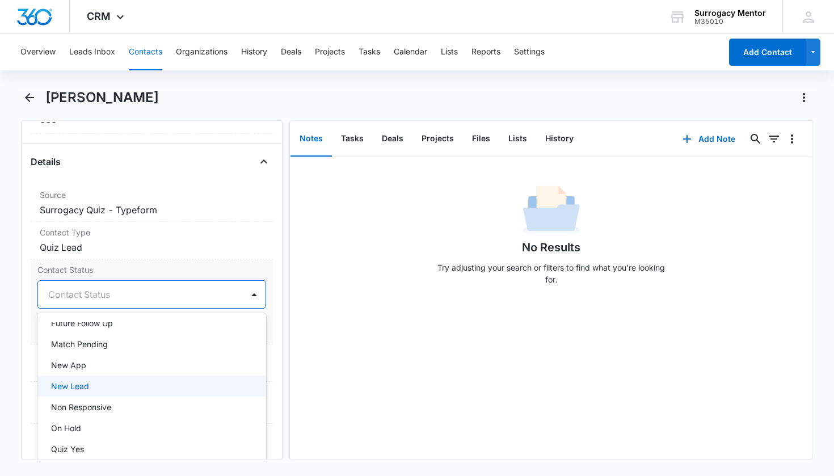
scroll to position [279, 0]
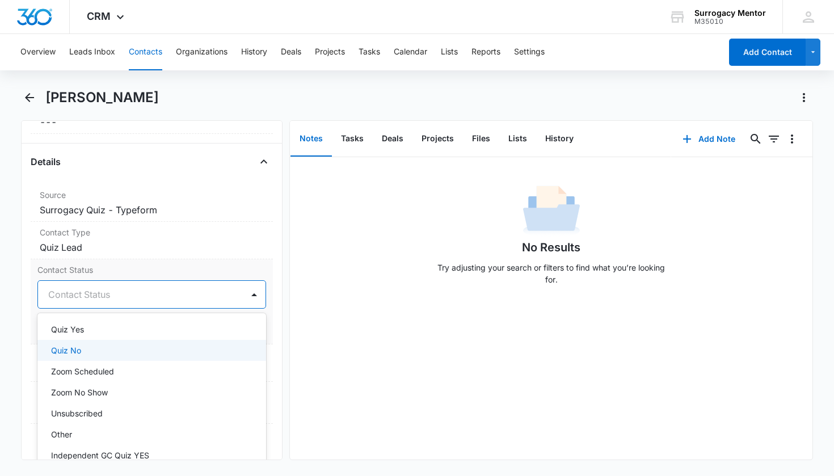
click at [79, 342] on div "Quiz No" at bounding box center [151, 350] width 229 height 21
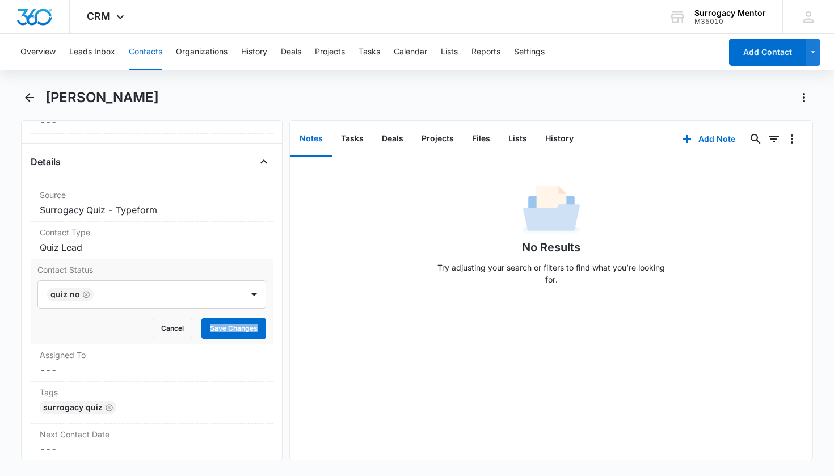
click at [263, 324] on div "Contact Status Quiz No Cancel Save Changes" at bounding box center [152, 301] width 243 height 85
click at [242, 336] on button "Save Changes" at bounding box center [234, 329] width 65 height 22
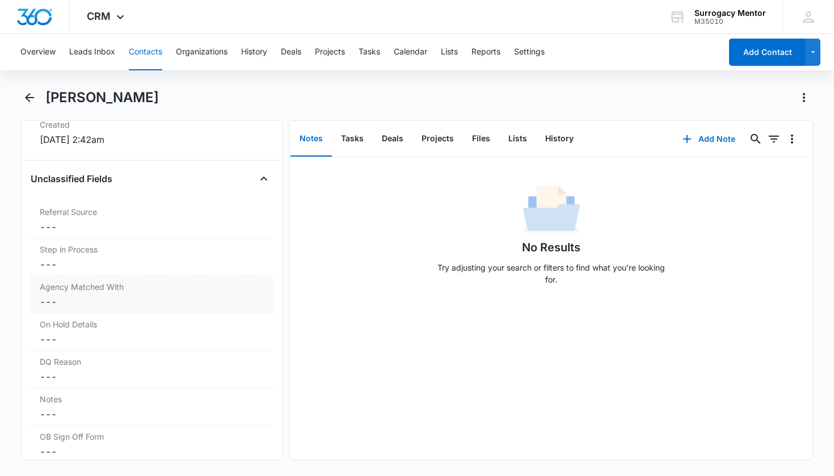
scroll to position [858, 0]
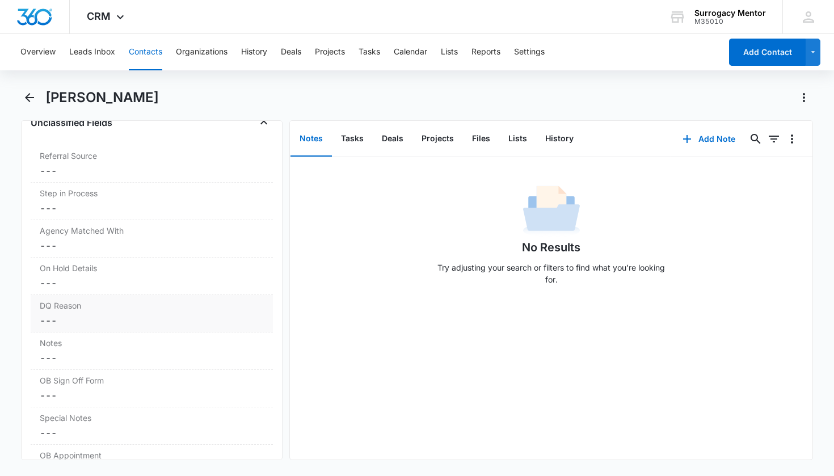
click at [89, 310] on label "DQ Reason" at bounding box center [152, 306] width 225 height 12
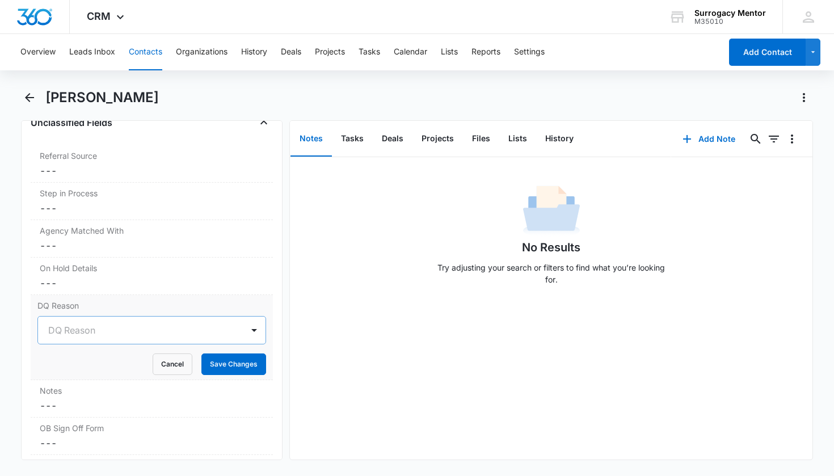
click at [87, 330] on div "DQ Reason" at bounding box center [138, 331] width 181 height 14
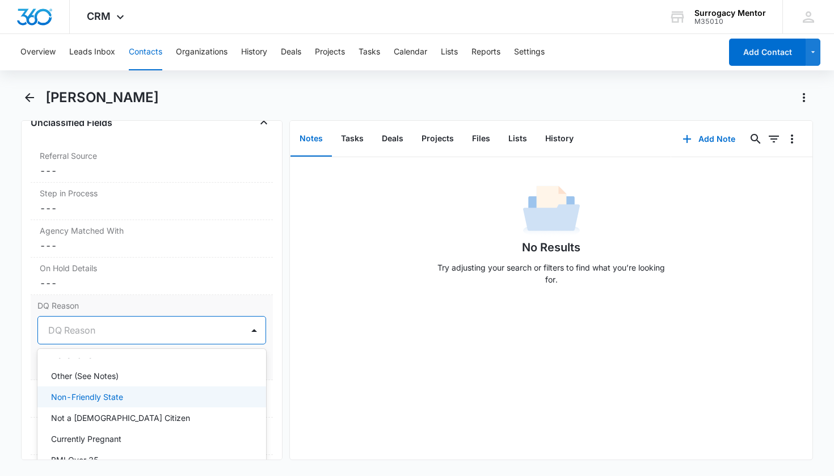
scroll to position [155, 0]
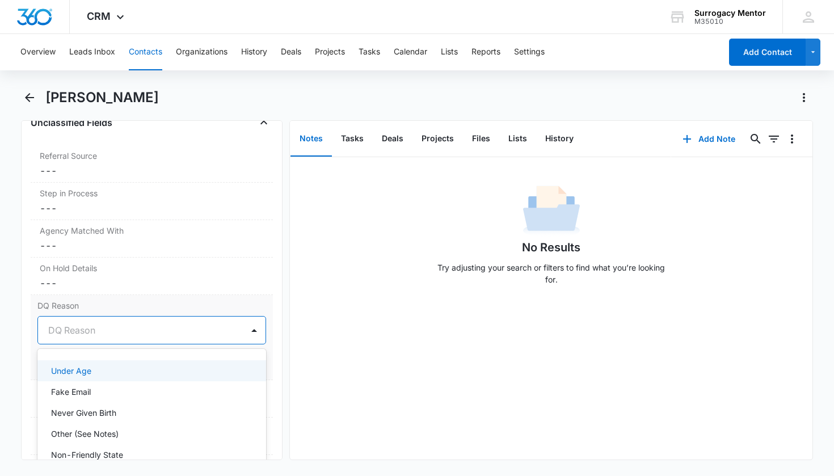
click at [100, 339] on div "DQ Reason" at bounding box center [140, 330] width 205 height 27
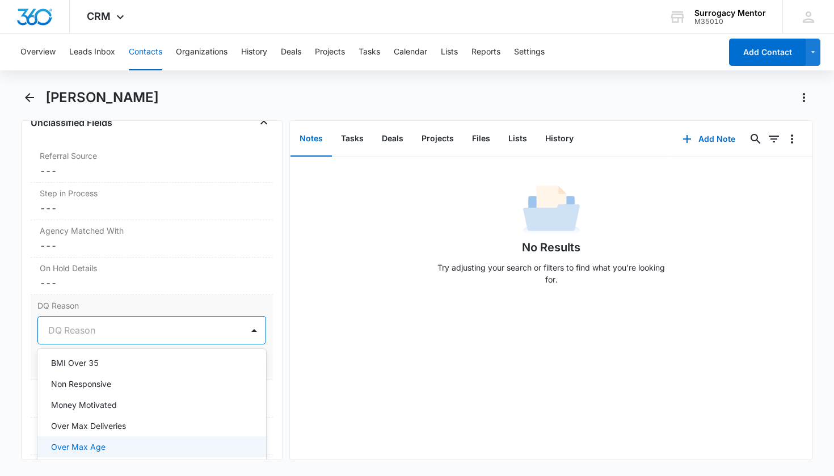
click at [89, 447] on p "Over Max Age" at bounding box center [78, 447] width 54 height 12
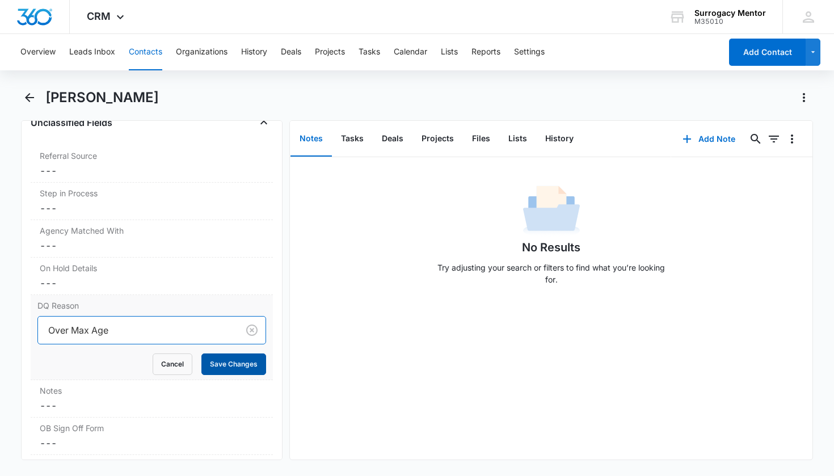
click at [226, 371] on button "Save Changes" at bounding box center [234, 365] width 65 height 22
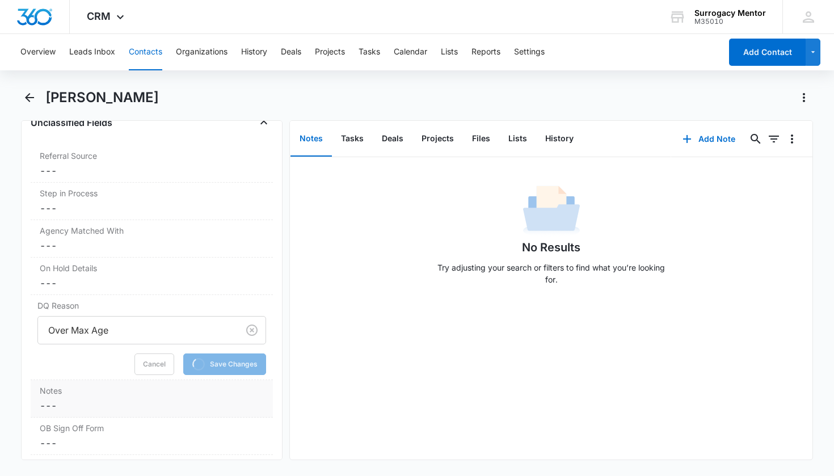
click at [112, 403] on dd "Cancel Save Changes ---" at bounding box center [152, 406] width 225 height 14
click at [107, 409] on textarea "Notes" at bounding box center [151, 433] width 229 height 65
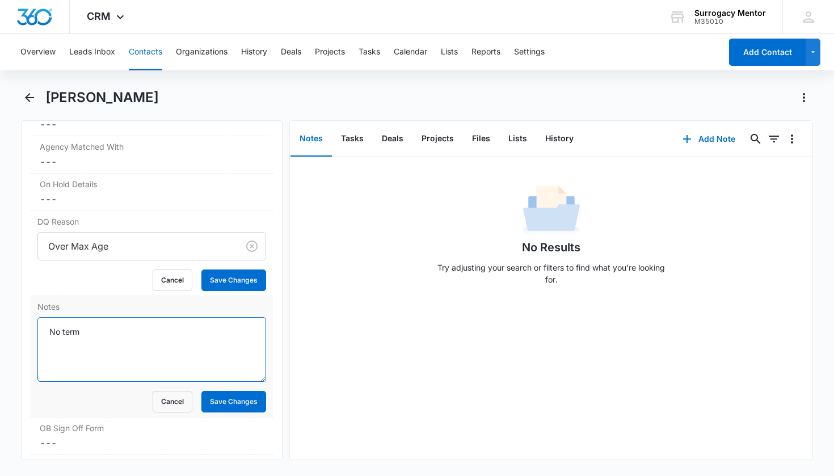
scroll to position [995, 0]
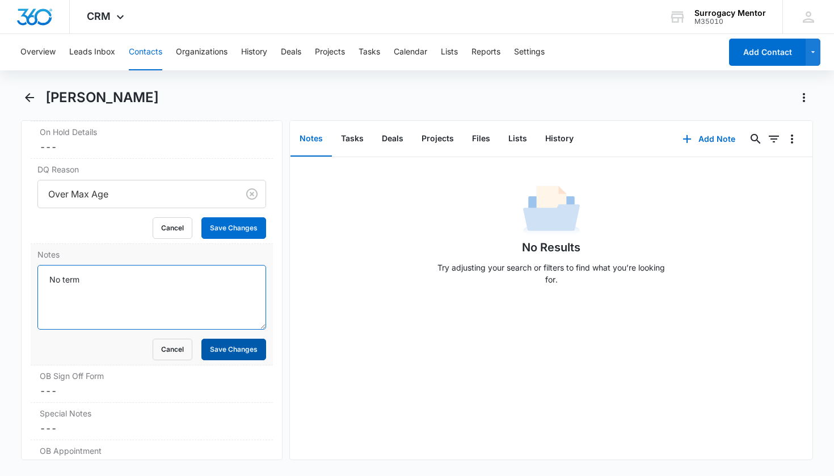
type textarea "No term"
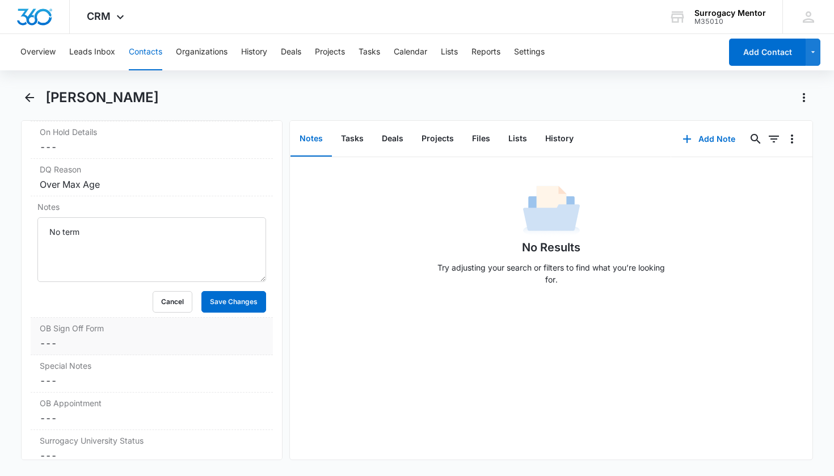
click at [238, 352] on div "OB Sign Off Form Cancel Save Changes ---" at bounding box center [152, 336] width 243 height 37
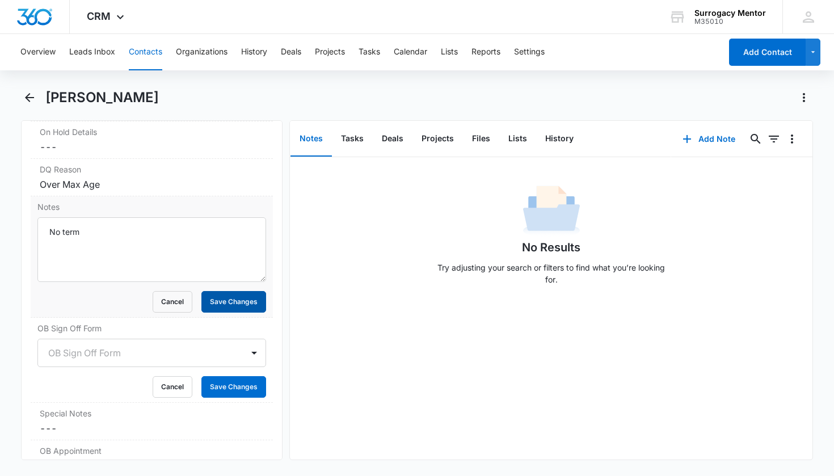
click at [240, 304] on button "Save Changes" at bounding box center [234, 302] width 65 height 22
